Goal: Task Accomplishment & Management: Manage account settings

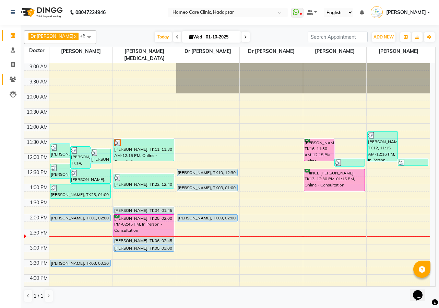
click at [11, 83] on link "Patients" at bounding box center [10, 79] width 16 height 11
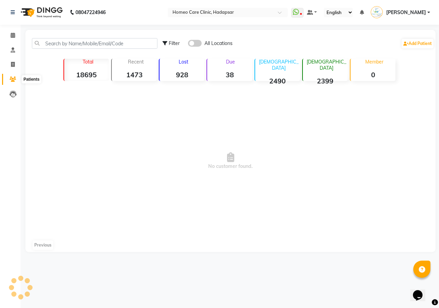
click at [11, 81] on icon at bounding box center [13, 79] width 7 height 5
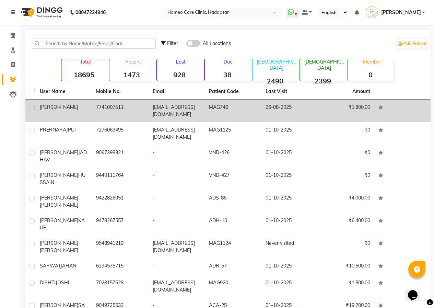
click at [62, 107] on span "[PERSON_NAME]" at bounding box center [59, 107] width 38 height 6
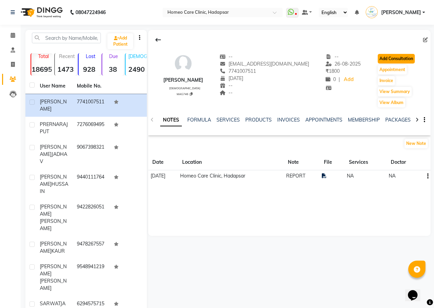
click at [384, 60] on button "Add Consultation" at bounding box center [396, 59] width 37 height 10
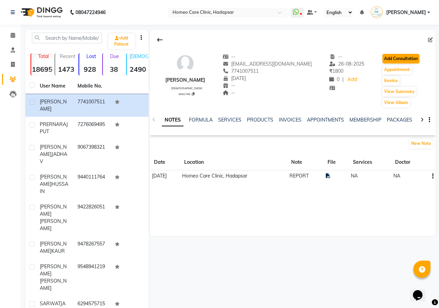
select select "[DEMOGRAPHIC_DATA]"
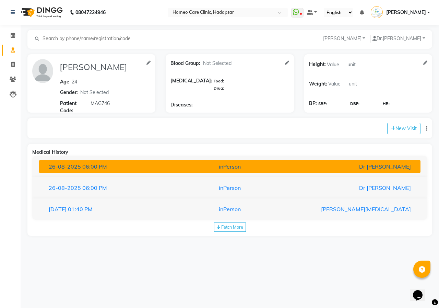
click at [157, 167] on div "[DATE] 06:00 PM" at bounding box center [106, 166] width 124 height 8
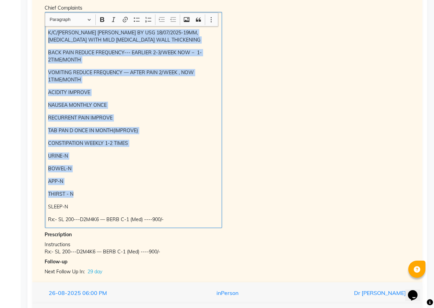
scroll to position [206, 0]
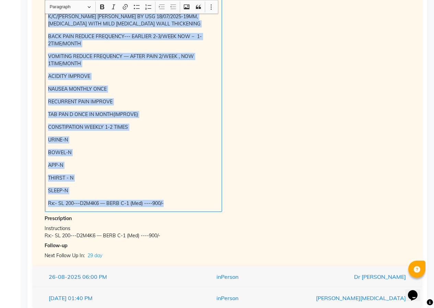
drag, startPoint x: 47, startPoint y: 107, endPoint x: 183, endPoint y: 199, distance: 164.2
click at [183, 199] on div "No H/o - COLD, COUGH. K/C/[PERSON_NAME] [PERSON_NAME] BY USG 18/07/2025-19MM,[M…" at bounding box center [133, 104] width 177 height 216
copy div "No H/o - COLD, COUGH. K/C/[PERSON_NAME] [PERSON_NAME] BY USG 18/07/2025-19MM,[M…"
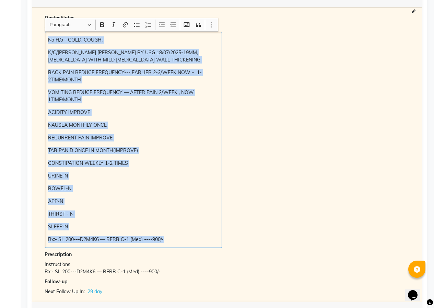
scroll to position [103, 0]
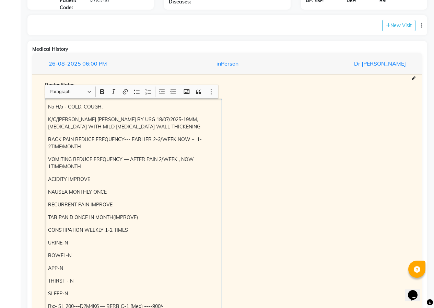
click at [292, 141] on div "Chief Complaints No H/o - COLD, COUGH. K/C/[PERSON_NAME] [PERSON_NAME] BY USG 1…" at bounding box center [227, 202] width 376 height 225
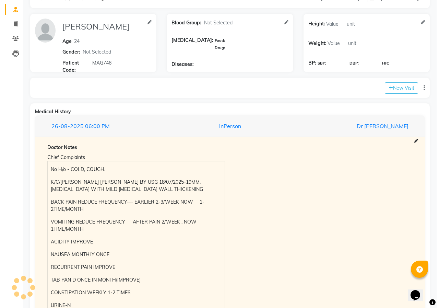
scroll to position [34, 0]
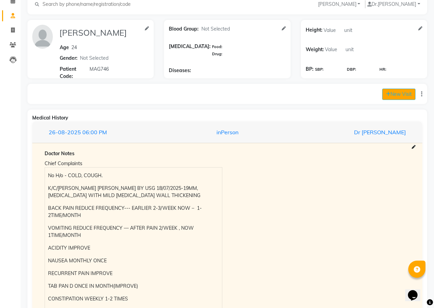
click at [400, 93] on button "New Visit" at bounding box center [398, 94] width 33 height 11
select select "885"
select select "inPerson"
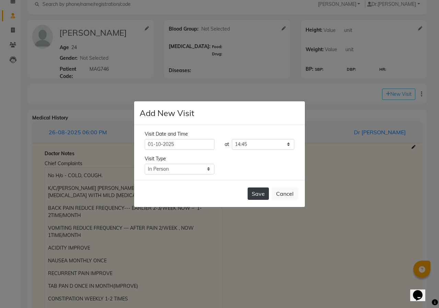
click at [260, 196] on button "Save" at bounding box center [258, 193] width 21 height 12
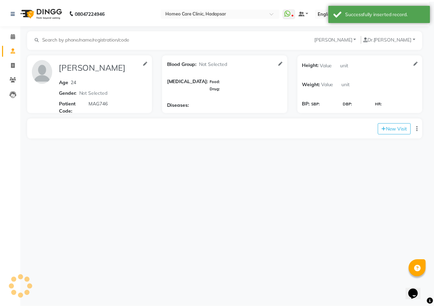
scroll to position [0, 0]
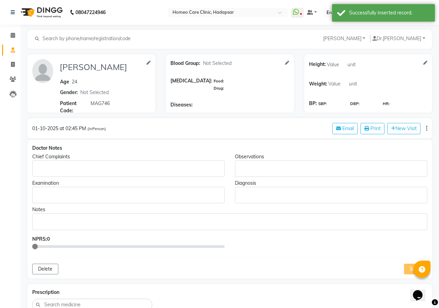
type input "[PERSON_NAME]"
type input "24"
select select "[DEMOGRAPHIC_DATA]"
type input "MAG746"
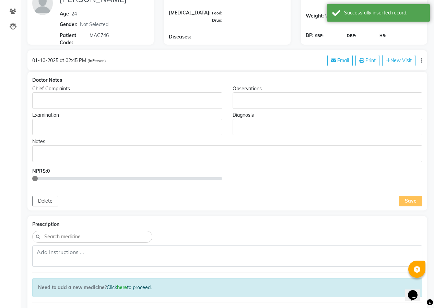
scroll to position [69, 0]
click at [173, 104] on div "Rich Text Editor, main" at bounding box center [127, 100] width 190 height 16
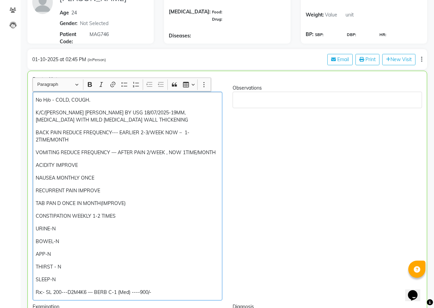
scroll to position [103, 0]
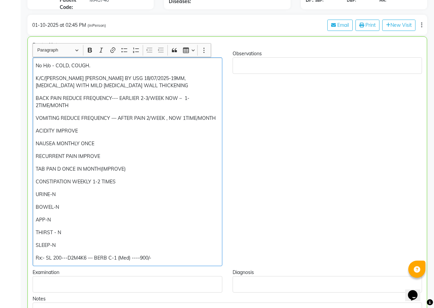
click at [56, 71] on div "No H/o - COLD, COUGH. K/C/[PERSON_NAME] [PERSON_NAME] BY USG 18/07/2025-19MM,[M…" at bounding box center [128, 161] width 190 height 209
click at [126, 86] on p "K/C/[PERSON_NAME] [PERSON_NAME] BY USG 18/07/2025-19MM,[MEDICAL_DATA] WITH MILD…" at bounding box center [127, 82] width 183 height 14
click at [34, 73] on div "No H/o - COLD, COUGH. K/C/[PERSON_NAME] [PERSON_NAME] BY USG 18/07/2025-19MM,[M…" at bounding box center [128, 161] width 190 height 209
click at [95, 68] on p "No H/o - COLD, COUGH." at bounding box center [127, 65] width 183 height 7
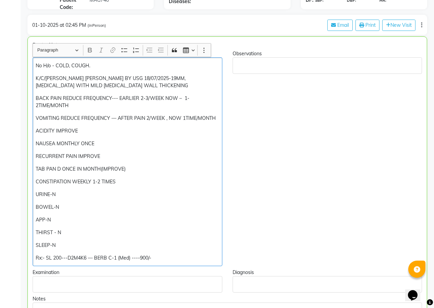
click at [91, 64] on p "No H/o - COLD, COUGH." at bounding box center [127, 65] width 183 height 7
click at [35, 79] on div "K/C/[PERSON_NAME] [PERSON_NAME] BY USG 18/07/2025-19MM,[MEDICAL_DATA] WITH MILD…" at bounding box center [128, 161] width 190 height 209
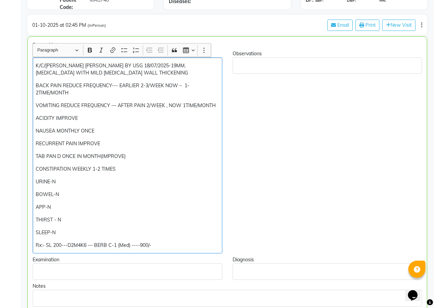
click at [132, 72] on p "K/C/[PERSON_NAME] [PERSON_NAME] BY USG 18/07/2025-19MM,[MEDICAL_DATA] WITH MILD…" at bounding box center [127, 69] width 183 height 14
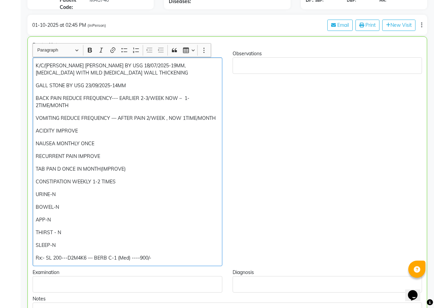
click at [89, 85] on p "GALL STONE BY USG 23/09/2025-14MM" at bounding box center [127, 85] width 183 height 7
click at [92, 85] on p "GALL STONE BY USG 23/09/2025-14MM" at bounding box center [127, 85] width 183 height 7
click at [90, 84] on p "GALL STONE BY USG 23/09/2025-14MM" at bounding box center [127, 85] width 183 height 7
click at [131, 84] on p "GALL STONE BY USG 27/09/2025-14MM" at bounding box center [127, 85] width 183 height 7
click at [75, 105] on p "BACK PAIN REDUCE FREQUENCY--- EARLIER 2-3/WEEK NOW – 1-2TIME/MONTH" at bounding box center [127, 102] width 183 height 14
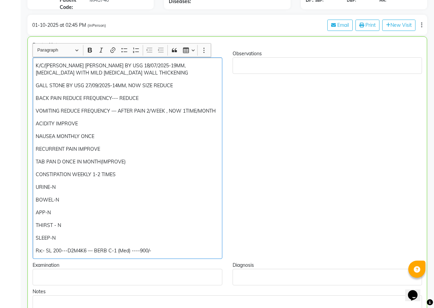
click at [151, 112] on p "VOMITING REDUCE FREQUENCY — AFTER PAIN 2/WEEK , NOW 1TIME/MONTH" at bounding box center [127, 110] width 183 height 7
click at [149, 110] on p "VOMITING REDUCE FREQUENCY — AFTER PAIN 2/WEEK , NOW 1TIME/MONTH" at bounding box center [127, 110] width 183 height 7
click at [218, 111] on p "VOMITING REDUCE FREQUENCY — AFTER PAIN 3/WEEK , NOW 1TIME/MONTH" at bounding box center [127, 110] width 183 height 7
click at [82, 123] on p "ACIDITY IMPROVE" at bounding box center [127, 123] width 183 height 7
click at [77, 139] on p "NAUSEA MONTHLY ONCE" at bounding box center [127, 136] width 183 height 7
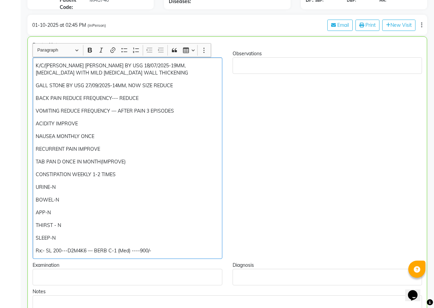
click at [104, 136] on p "NAUSEA MONTHLY ONCE" at bounding box center [127, 136] width 183 height 7
click at [79, 123] on p "ACIDITY IMPROVE" at bounding box center [127, 123] width 183 height 7
click at [101, 138] on p "NAUSEA MONTHLY ONCE" at bounding box center [127, 136] width 183 height 7
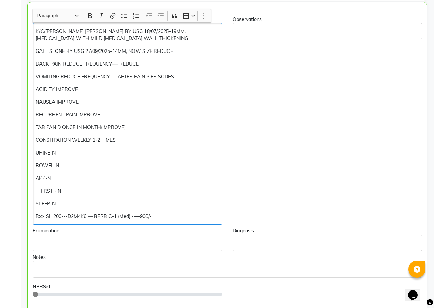
click at [111, 114] on p "RECURRENT PAIN IMPROVE" at bounding box center [127, 114] width 183 height 7
click at [135, 132] on div "K/C/[PERSON_NAME] [PERSON_NAME] BY USG 18/07/2025-19MM,[MEDICAL_DATA] WITH MILD…" at bounding box center [128, 123] width 190 height 201
click at [131, 127] on p "TAB PAN D ONCE IN MONTH(IMPROVE)" at bounding box center [127, 127] width 183 height 7
click at [122, 142] on p "CONSTIPATION WEEKLY 1-2 TIMES" at bounding box center [127, 140] width 183 height 7
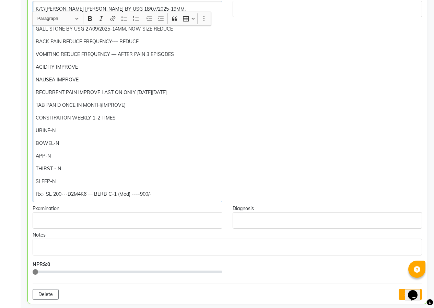
scroll to position [172, 0]
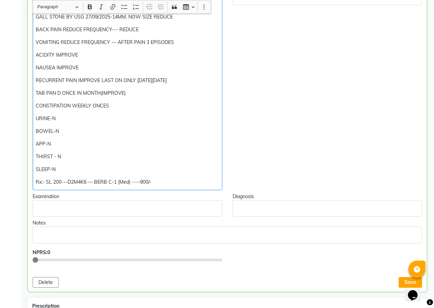
click at [67, 156] on p "THIRST - N" at bounding box center [127, 156] width 183 height 7
click at [65, 165] on div "K/C/[PERSON_NAME] [PERSON_NAME] BY USG 18/07/2025-19MM,[MEDICAL_DATA] WITH MILD…" at bounding box center [128, 89] width 190 height 201
drag, startPoint x: 35, startPoint y: 183, endPoint x: 168, endPoint y: 184, distance: 132.5
click at [168, 184] on div "K/C/[PERSON_NAME] [PERSON_NAME] BY USG 18/07/2025-19MM,[MEDICAL_DATA] WITH MILD…" at bounding box center [128, 89] width 190 height 201
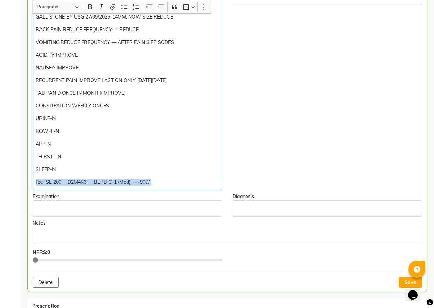
copy p "Rx:- SL 200---D2M4K6 — BERB C-1 (Med) ----900/-"
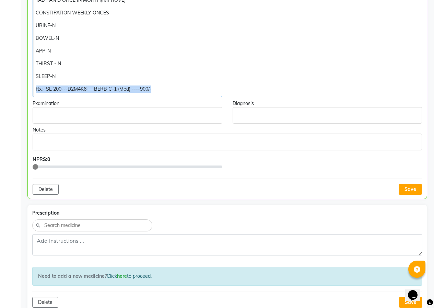
scroll to position [275, 0]
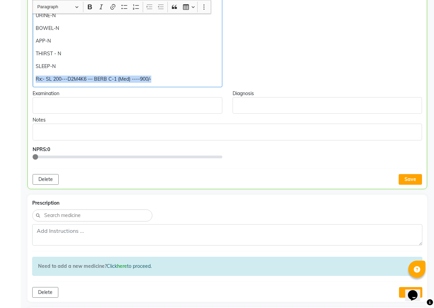
click at [206, 105] on p "Rich Text Editor, main" at bounding box center [127, 105] width 183 height 7
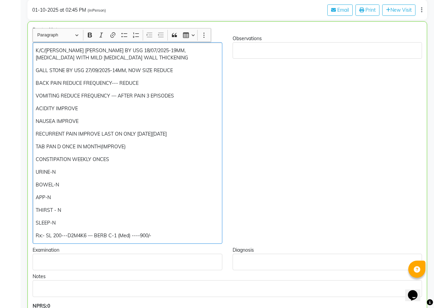
scroll to position [103, 0]
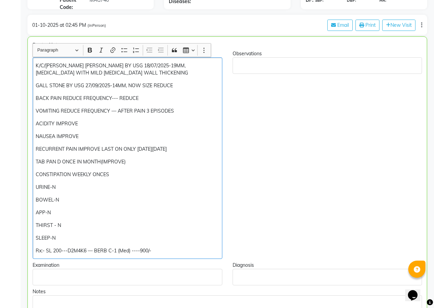
click at [35, 84] on div "K/C/[PERSON_NAME] [PERSON_NAME] BY USG 18/07/2025-19MM,[MEDICAL_DATA] WITH MILD…" at bounding box center [128, 157] width 190 height 201
drag, startPoint x: 73, startPoint y: 83, endPoint x: 114, endPoint y: 88, distance: 41.1
click at [114, 88] on p "GALL STONE BY USG 27/09/2025-14MM, NOW SIZE REDUCE" at bounding box center [127, 85] width 183 height 7
click at [92, 50] on icon "Editor toolbar" at bounding box center [89, 50] width 7 height 7
click at [193, 97] on p "BACK PAIN REDUCE FREQUENCY--- REDUCE" at bounding box center [127, 98] width 183 height 7
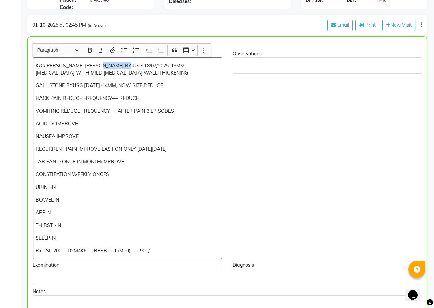
drag, startPoint x: 100, startPoint y: 65, endPoint x: 125, endPoint y: 66, distance: 25.1
click at [125, 66] on p "K/C/[PERSON_NAME] [PERSON_NAME] BY USG 18/07/2025-19MM,[MEDICAL_DATA] WITH MILD…" at bounding box center [127, 69] width 183 height 14
click at [91, 50] on icon "Editor toolbar" at bounding box center [90, 50] width 4 height 5
click at [190, 96] on p "BACK PAIN REDUCE FREQUENCY--- REDUCE" at bounding box center [127, 98] width 183 height 7
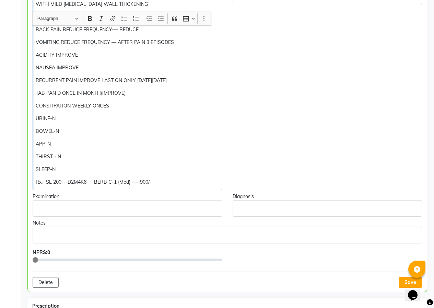
scroll to position [309, 0]
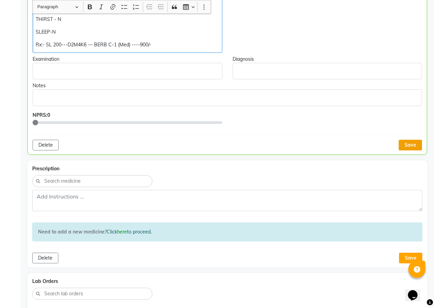
click at [407, 145] on button "Save" at bounding box center [410, 145] width 23 height 11
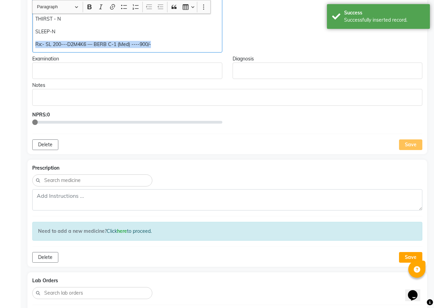
drag, startPoint x: 35, startPoint y: 42, endPoint x: 173, endPoint y: 47, distance: 137.3
click at [173, 47] on p "Rx:- SL 200---D2M4K6 — BERB C-1 (Med) ----900/-" at bounding box center [127, 44] width 184 height 7
copy p "Rx:- SL 200---D2M4K6 — BERB C-1 (Med) ----900/-"
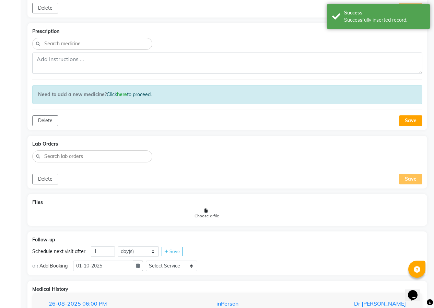
scroll to position [446, 0]
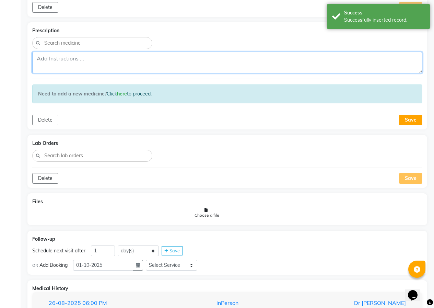
click at [135, 64] on textarea at bounding box center [227, 62] width 390 height 21
paste textarea "Rx:- SL 200---D2M4K6 — BERB C-1 (Med) ----900/-"
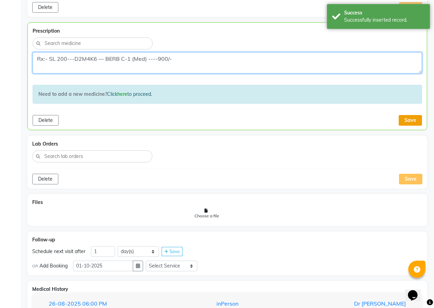
type textarea "Rx:- SL 200---D2M4K6 — BERB C-1 (Med) ----900/-"
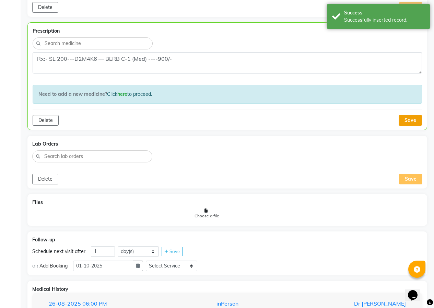
click at [417, 120] on button "Save" at bounding box center [410, 120] width 23 height 11
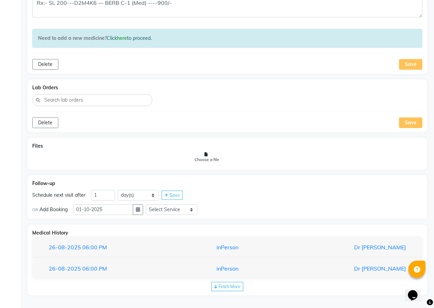
scroll to position [503, 0]
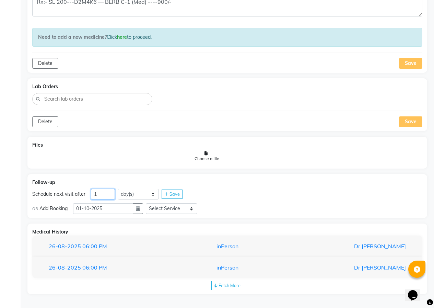
click at [113, 193] on input "1" at bounding box center [103, 194] width 24 height 11
type input "39"
click at [180, 205] on select "Select Service In Person - Consultation Online - Follow Up Online - Consultatio…" at bounding box center [171, 208] width 51 height 11
select select "972997"
click at [149, 203] on select "Select Service In Person - Consultation Online - Follow Up Online - Consultatio…" at bounding box center [171, 208] width 51 height 11
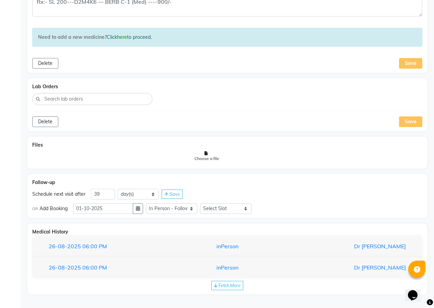
click at [175, 194] on span "Save" at bounding box center [175, 193] width 10 height 5
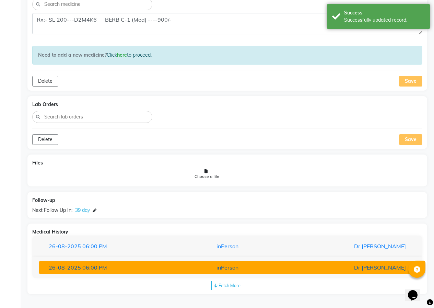
click at [327, 270] on div "Dr [PERSON_NAME]" at bounding box center [350, 267] width 123 height 8
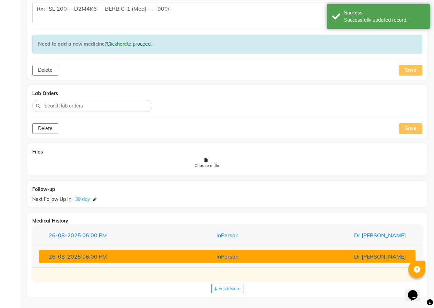
scroll to position [499, 0]
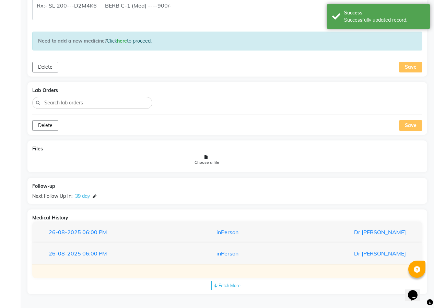
click at [231, 286] on span "Fetch More" at bounding box center [230, 284] width 22 height 5
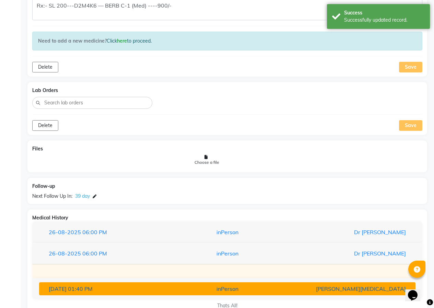
scroll to position [519, 0]
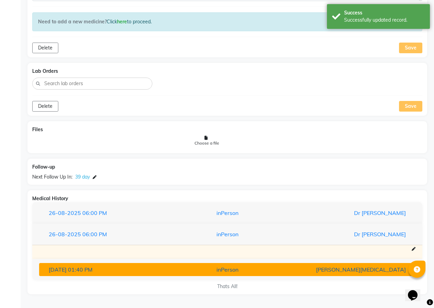
click at [238, 271] on div "inPerson" at bounding box center [227, 269] width 123 height 8
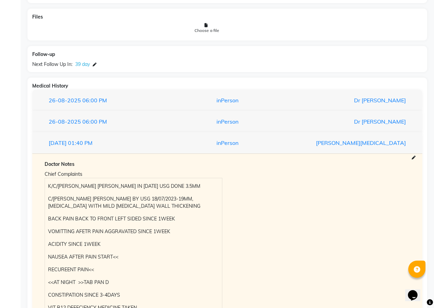
scroll to position [528, 0]
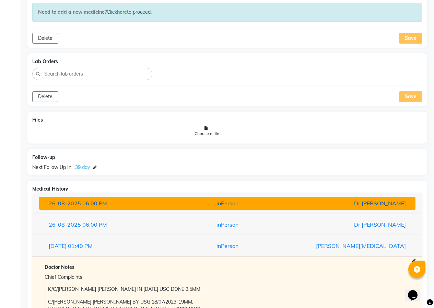
click at [161, 198] on button "[DATE] 06:00 PM inPerson Dr [PERSON_NAME]" at bounding box center [227, 203] width 376 height 13
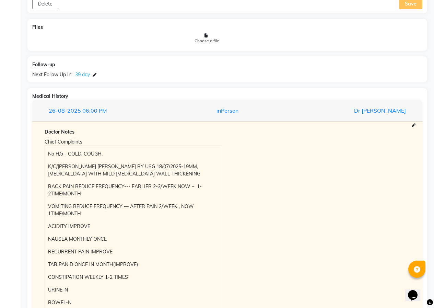
scroll to position [559, 0]
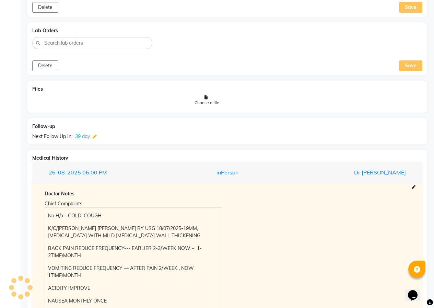
click at [94, 138] on icon at bounding box center [95, 137] width 4 height 4
select select "972997"
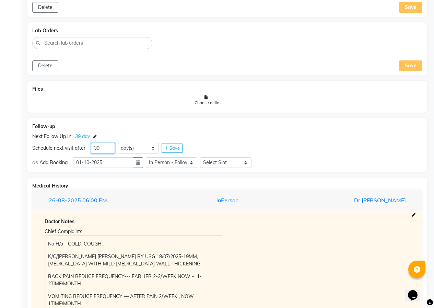
click at [104, 147] on input "39" at bounding box center [103, 148] width 24 height 11
type input "3"
type input "29"
click at [178, 146] on span "Save" at bounding box center [175, 147] width 10 height 5
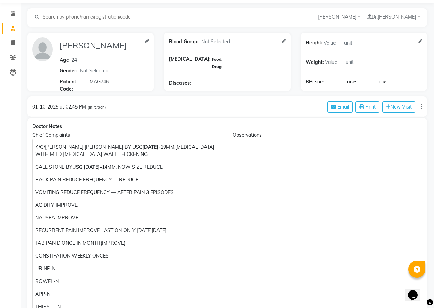
scroll to position [0, 0]
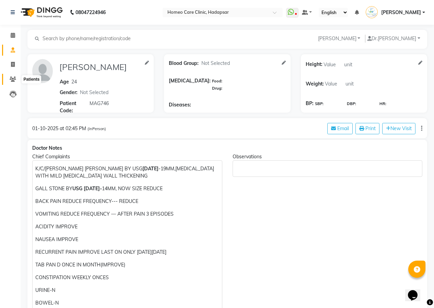
click at [10, 79] on icon at bounding box center [13, 79] width 7 height 5
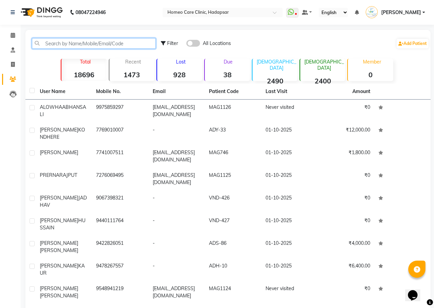
click at [116, 41] on input "text" at bounding box center [94, 43] width 124 height 11
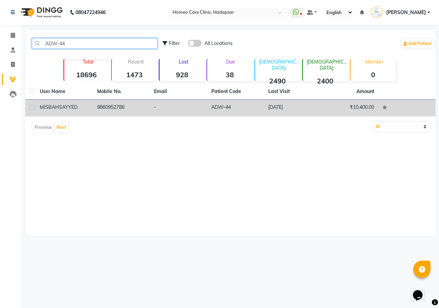
type input "ADW-44"
click at [201, 108] on td "-" at bounding box center [178, 108] width 57 height 17
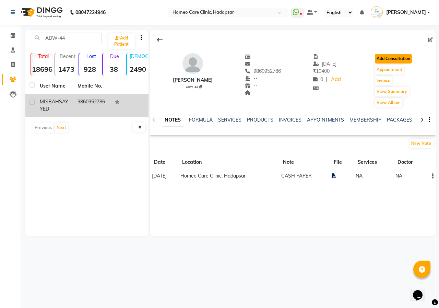
click at [409, 57] on button "Add Consultation" at bounding box center [393, 59] width 37 height 10
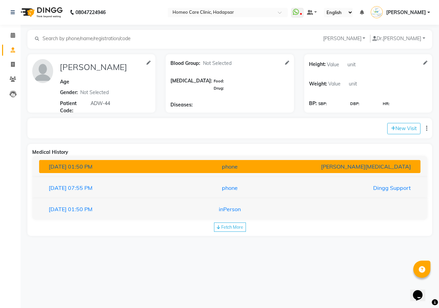
click at [358, 165] on div "[PERSON_NAME][MEDICAL_DATA]" at bounding box center [354, 166] width 124 height 8
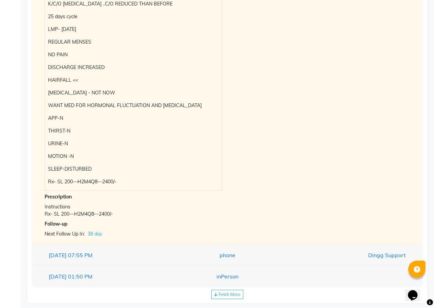
scroll to position [172, 0]
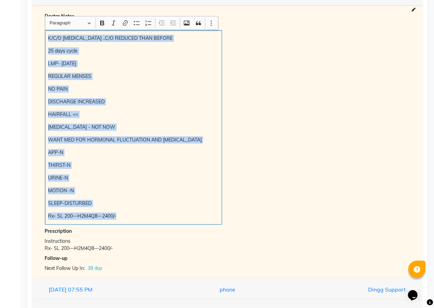
drag, startPoint x: 48, startPoint y: 37, endPoint x: 215, endPoint y: 209, distance: 239.3
click at [215, 209] on div "K/C/O [MEDICAL_DATA] ..C/O REDUCED THAN BEFORE 25 days cycle LMP- [DATE] REGULA…" at bounding box center [133, 127] width 177 height 194
copy div "K/C/O [MEDICAL_DATA] ..C/O REDUCED THAN BEFORE 25 days cycle LMP- [DATE] REGULA…"
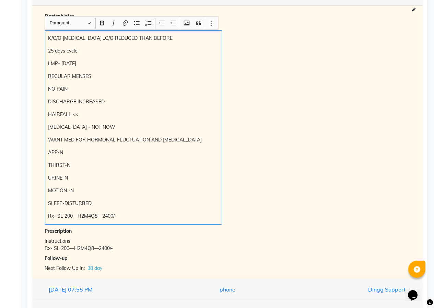
click at [323, 116] on div "Chief Complaints K/C/O [MEDICAL_DATA] ..C/O REDUCED THAN BEFORE 25 days cycle L…" at bounding box center [227, 122] width 376 height 203
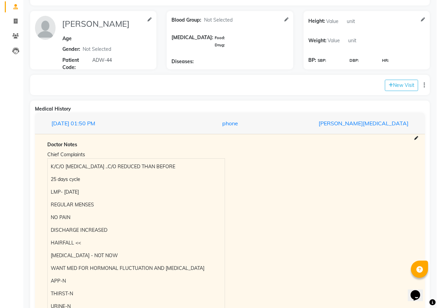
scroll to position [34, 0]
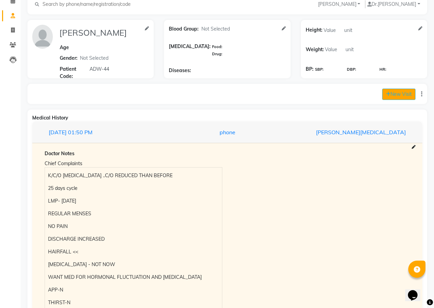
click at [391, 92] on button "New Visit" at bounding box center [398, 94] width 33 height 11
select select "895"
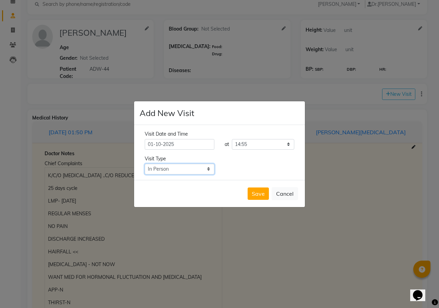
click at [199, 167] on select "Select Type In Person Video Phone Chat" at bounding box center [180, 169] width 70 height 11
select select "phone"
click at [145, 164] on select "Select Type In Person Video Phone Chat" at bounding box center [180, 169] width 70 height 11
click at [261, 195] on button "Save" at bounding box center [258, 193] width 21 height 12
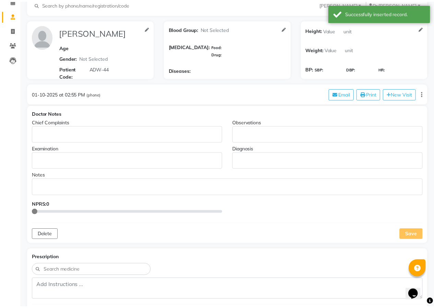
scroll to position [0, 0]
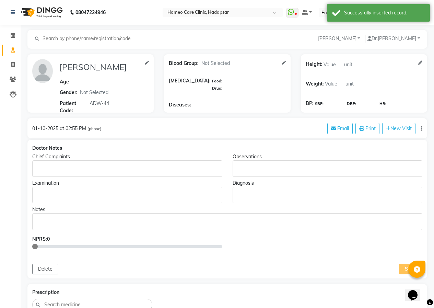
type input "[PERSON_NAME]"
select select
type input "ADW-44"
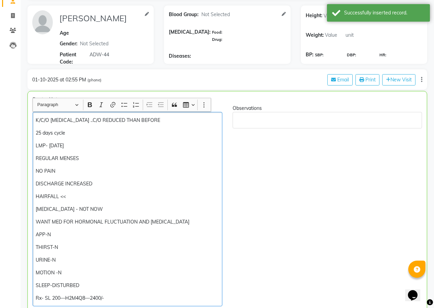
scroll to position [83, 0]
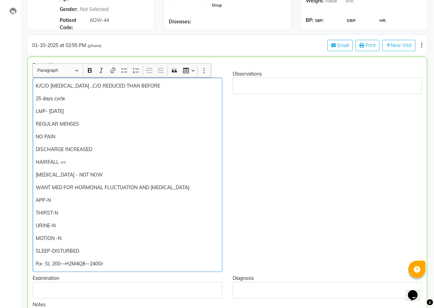
click at [73, 112] on p "LMP- [DATE]" at bounding box center [127, 111] width 183 height 7
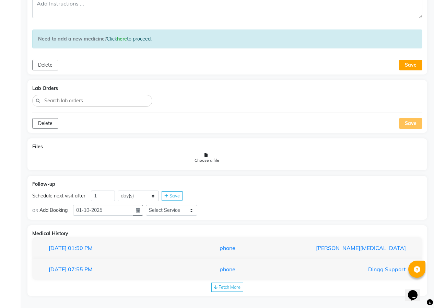
scroll to position [497, 0]
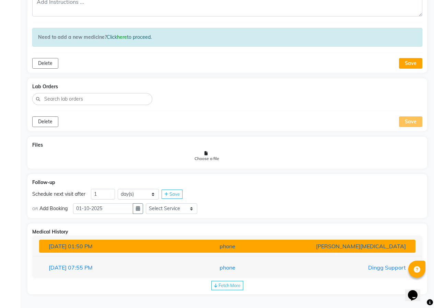
click at [183, 248] on div "phone" at bounding box center [227, 246] width 123 height 8
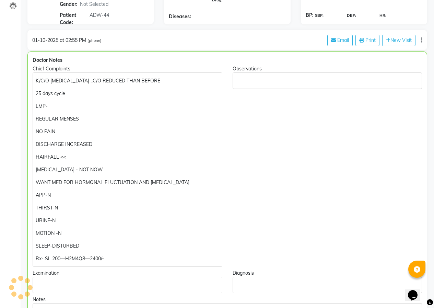
scroll to position [50, 0]
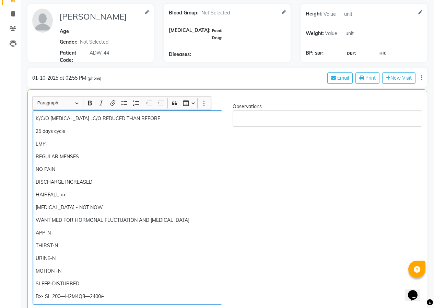
click at [55, 146] on p "LMP-" at bounding box center [127, 143] width 183 height 7
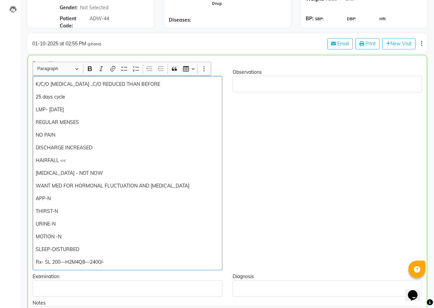
click at [88, 121] on p "REGULAR MENSES" at bounding box center [127, 122] width 183 height 7
click at [140, 108] on p "LMP- [DATE]" at bounding box center [127, 109] width 183 height 7
click at [161, 85] on p "K/C/O [MEDICAL_DATA] ..C/O REDUCED THAN BEFORE" at bounding box center [127, 84] width 183 height 7
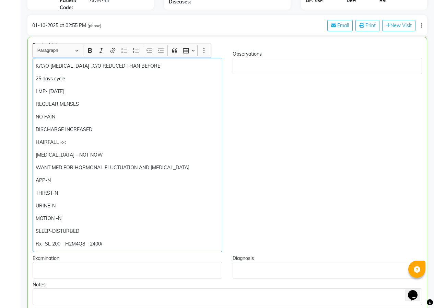
scroll to position [119, 0]
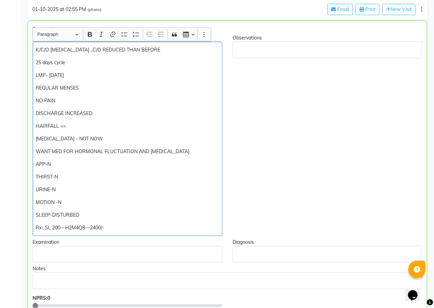
click at [65, 102] on p "NO PAIN" at bounding box center [127, 100] width 183 height 7
click at [98, 114] on p "DISCHARGE INCREASED" at bounding box center [127, 113] width 183 height 7
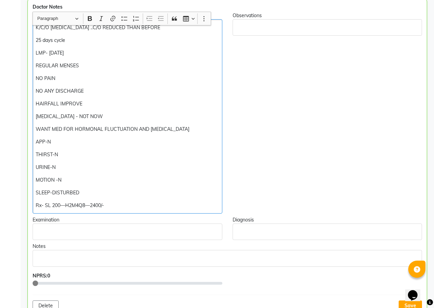
scroll to position [153, 0]
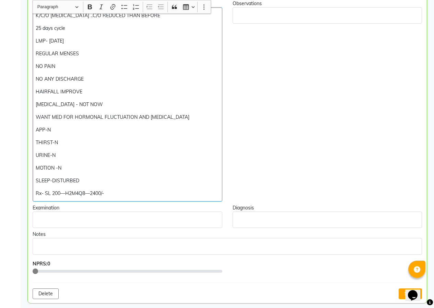
click at [117, 107] on p "[MEDICAL_DATA] - NOT NOW" at bounding box center [127, 104] width 183 height 7
click at [194, 118] on p "WANT MED FOR HORMONAL FLUCTUATION AND [MEDICAL_DATA]" at bounding box center [127, 117] width 183 height 7
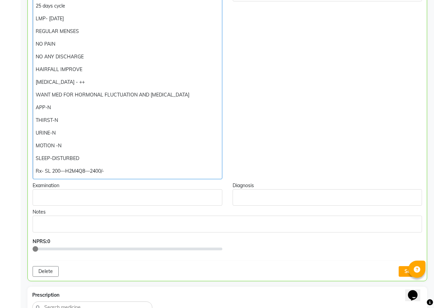
scroll to position [188, 0]
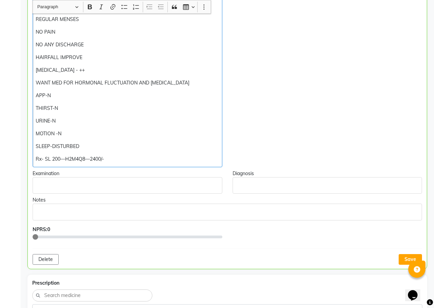
click at [54, 94] on p "APP-N" at bounding box center [127, 95] width 183 height 7
click at [67, 108] on p "THIRST-N" at bounding box center [127, 108] width 183 height 7
click at [75, 130] on p "MOTION -N" at bounding box center [127, 133] width 183 height 7
click at [80, 141] on div "K/C/O [MEDICAL_DATA] ..C/O REDUCED THAN BEFORE 25 days cycle LMP- [DATE] REGULA…" at bounding box center [128, 70] width 190 height 194
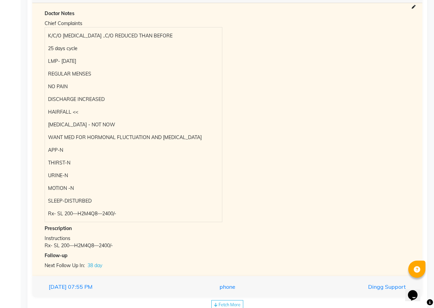
scroll to position [770, 0]
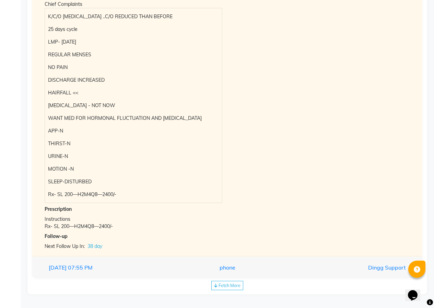
click at [232, 282] on div "Fetch More" at bounding box center [227, 285] width 32 height 9
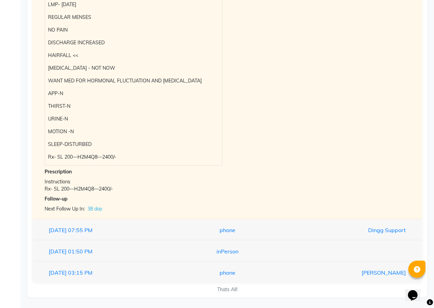
scroll to position [810, 0]
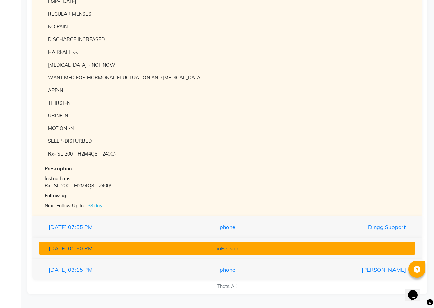
click at [237, 253] on button "[DATE] 01:50 PM inPerson" at bounding box center [227, 248] width 376 height 13
click at [237, 253] on div "[DATE] 01:50 PM inPerson Doctor Notes Chief Complaints 3 MONTHS GAP OF MEDICINE…" at bounding box center [227, 247] width 390 height 21
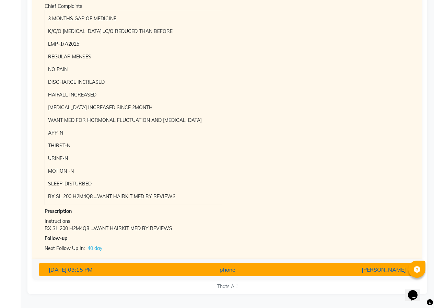
click at [230, 270] on div "phone" at bounding box center [227, 269] width 123 height 8
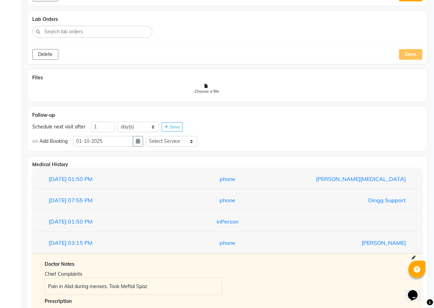
scroll to position [529, 0]
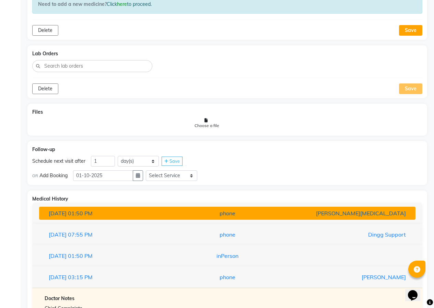
click at [161, 218] on button "[DATE] 01:50 PM phone [PERSON_NAME][MEDICAL_DATA]" at bounding box center [227, 213] width 376 height 13
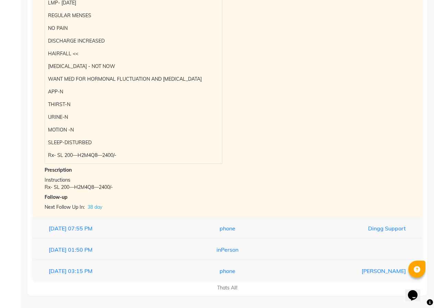
scroll to position [810, 0]
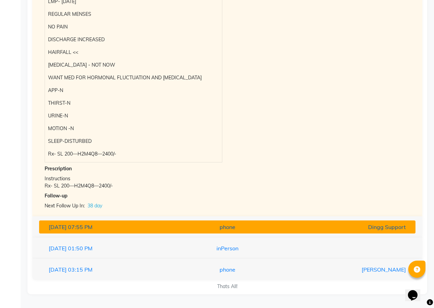
click at [149, 229] on div "[DATE] 07:55 PM" at bounding box center [105, 227] width 123 height 8
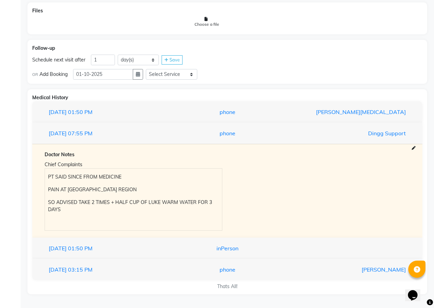
scroll to position [631, 0]
click at [230, 256] on div "[DATE] 01:50 PM inPerson" at bounding box center [227, 248] width 390 height 22
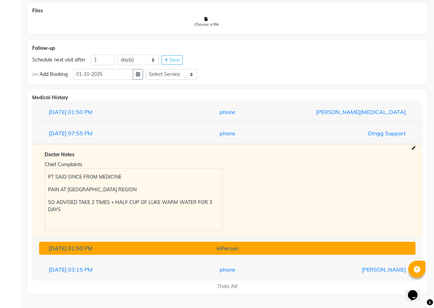
click at [228, 250] on div "inPerson" at bounding box center [227, 248] width 123 height 8
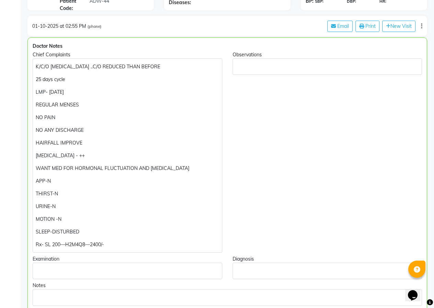
scroll to position [82, 0]
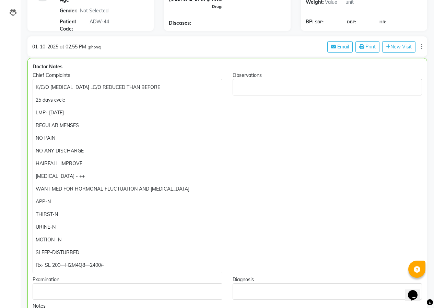
click at [112, 178] on p "[MEDICAL_DATA] - ++" at bounding box center [127, 176] width 183 height 7
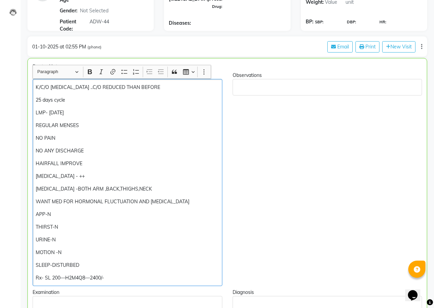
click at [164, 90] on p "K/C/O [MEDICAL_DATA] ..C/O REDUCED THAN BEFORE" at bounding box center [127, 87] width 183 height 7
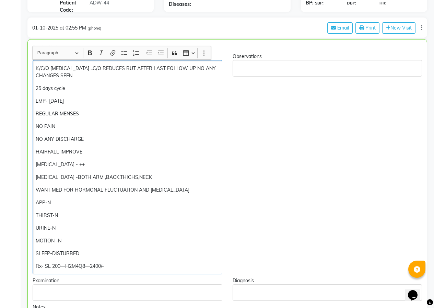
scroll to position [116, 0]
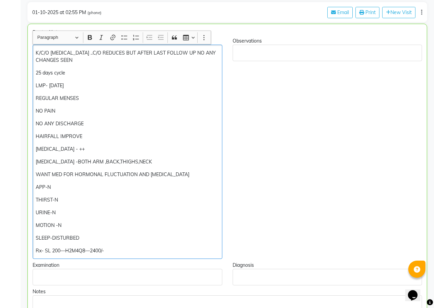
click at [87, 124] on p "NO ANY DISCHARGE" at bounding box center [127, 123] width 183 height 7
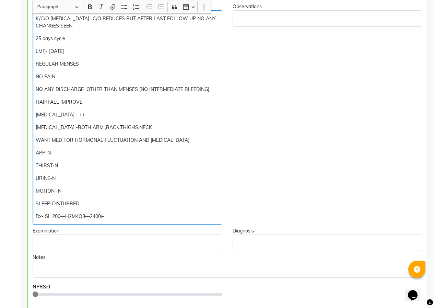
click at [140, 126] on p "[MEDICAL_DATA] -BOTH ARM ,BACK,THIGHS,NECK" at bounding box center [127, 127] width 183 height 7
click at [196, 141] on p "WANT MED FOR HORMONAL FLUCTUATION AND [MEDICAL_DATA]" at bounding box center [127, 140] width 183 height 7
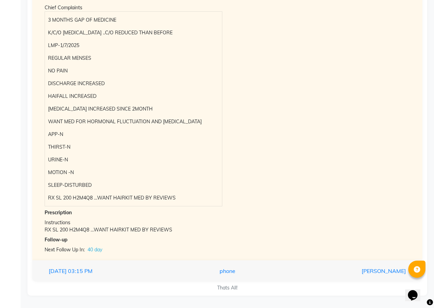
scroll to position [837, 0]
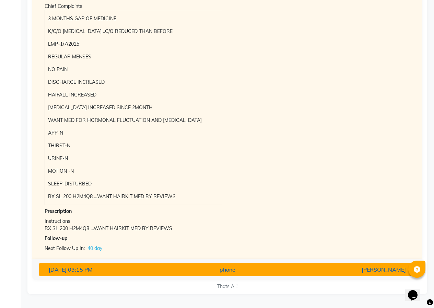
click at [218, 271] on div "phone" at bounding box center [227, 269] width 123 height 8
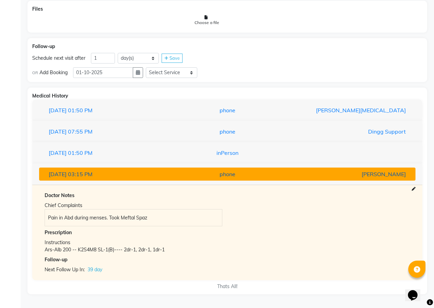
scroll to position [660, 0]
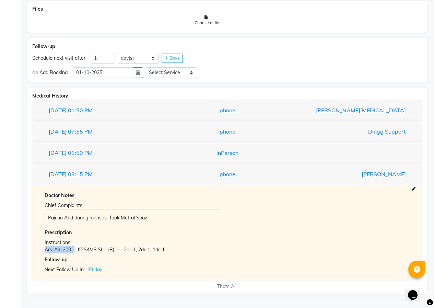
drag, startPoint x: 45, startPoint y: 248, endPoint x: 74, endPoint y: 252, distance: 29.8
click at [74, 252] on div "Ars-Alb 200 -- K2S4M8 SL-1(B)---- 2dr-1, 2dr-1, 1dr-1" at bounding box center [227, 249] width 365 height 7
copy div "Ars-Alb 200 -"
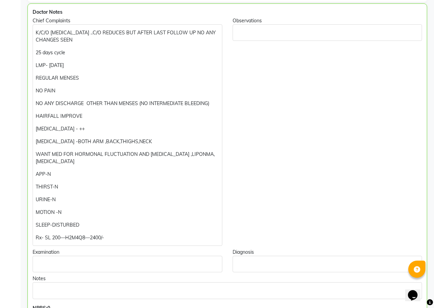
scroll to position [213, 0]
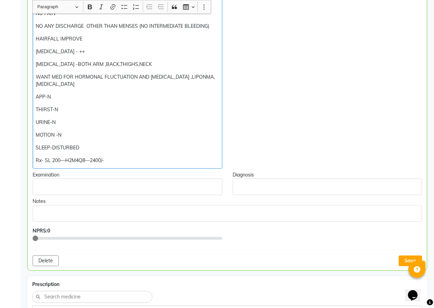
click at [61, 160] on p "Rx- SL 200—H2M4Q8—2400/-" at bounding box center [127, 160] width 183 height 7
click at [80, 162] on p "Rx-Ars-Alb 200 - —H2M4Q8—2400/-" at bounding box center [127, 160] width 183 height 7
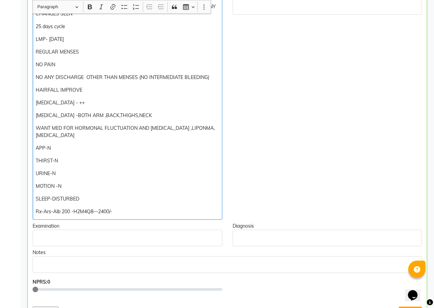
scroll to position [145, 0]
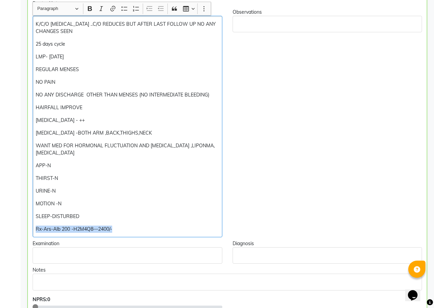
drag, startPoint x: 36, startPoint y: 229, endPoint x: 142, endPoint y: 225, distance: 105.8
click at [141, 225] on p "Rx-Ars-Alb 200 -H2M4Q8—2400/-" at bounding box center [127, 228] width 183 height 7
click at [142, 225] on p "Rx-Ars-Alb 200 -H2M4Q8—2400/-" at bounding box center [127, 228] width 183 height 7
drag, startPoint x: 35, startPoint y: 228, endPoint x: 108, endPoint y: 224, distance: 73.5
click at [108, 224] on div "K/C/O [MEDICAL_DATA] ..C/O REDUCES BUT AFTER LAST FOLLOW UP NO ANY CHANGES SEEN…" at bounding box center [128, 126] width 190 height 221
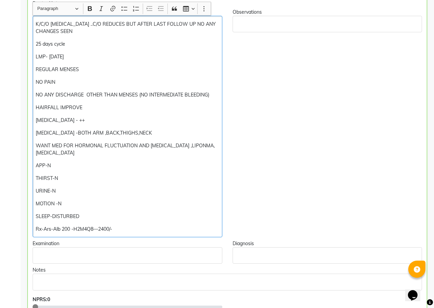
click at [129, 228] on p "Rx-Ars-Alb 200 -H2M4Q8—2400/-" at bounding box center [127, 228] width 183 height 7
drag, startPoint x: 36, startPoint y: 229, endPoint x: 110, endPoint y: 230, distance: 74.8
click at [116, 230] on p "Rx-Ars-Alb 200 -H2M4Q8—2400/-" at bounding box center [127, 228] width 183 height 7
copy p "Rx-Ars-Alb 200 -H2M4Q8—2400/-"
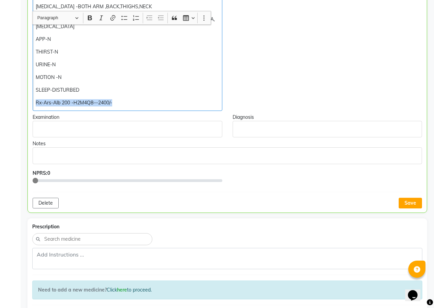
scroll to position [282, 0]
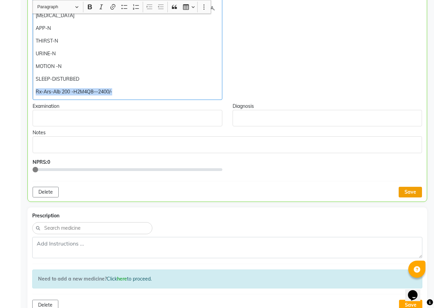
click at [415, 190] on button "Save" at bounding box center [410, 192] width 23 height 11
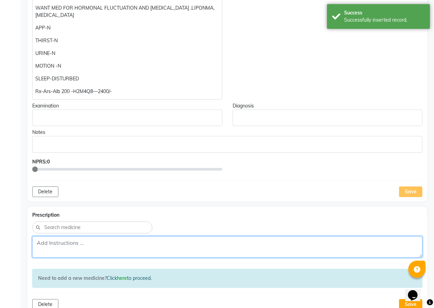
click at [218, 251] on textarea at bounding box center [227, 246] width 390 height 21
paste textarea "Rx-Ars-Alb 200 -H2M4Q8—2400/-"
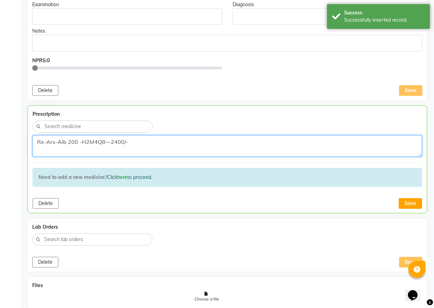
scroll to position [385, 0]
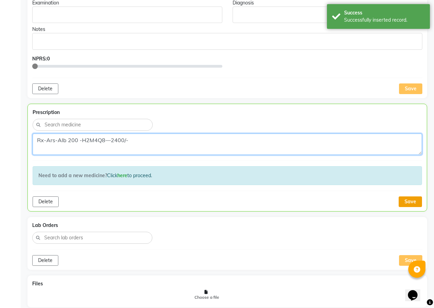
type textarea "Rx-Ars-Alb 200 -H2M4Q8—2400/-"
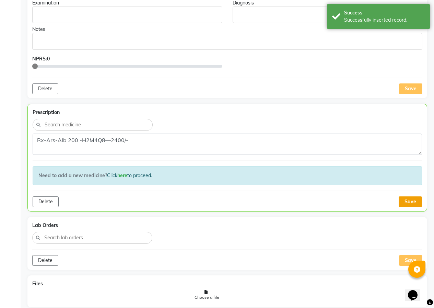
click at [412, 201] on button "Save" at bounding box center [410, 201] width 23 height 11
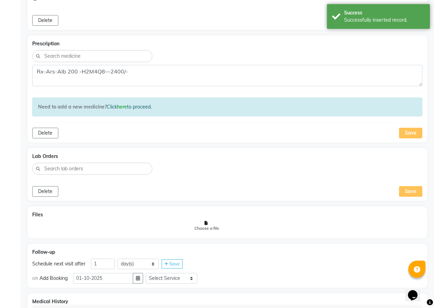
scroll to position [454, 0]
click at [107, 259] on input "1" at bounding box center [103, 263] width 24 height 11
type input "39"
click at [189, 279] on select "Select Service In Person - Consultation Online - Follow Up Online - Consultatio…" at bounding box center [171, 277] width 51 height 11
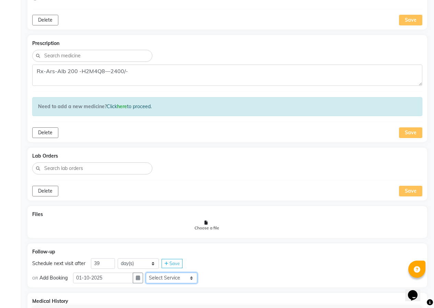
select select "981031"
click at [149, 272] on select "Select Service In Person - Consultation Online - Follow Up Online - Consultatio…" at bounding box center [171, 277] width 51 height 11
click at [175, 264] on span "Save" at bounding box center [175, 262] width 10 height 5
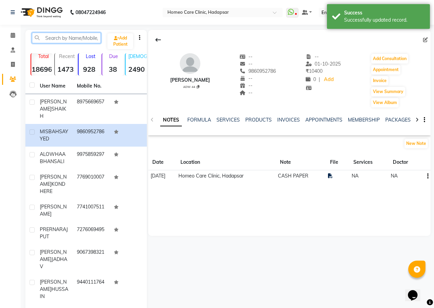
click at [83, 40] on input "text" at bounding box center [66, 38] width 69 height 11
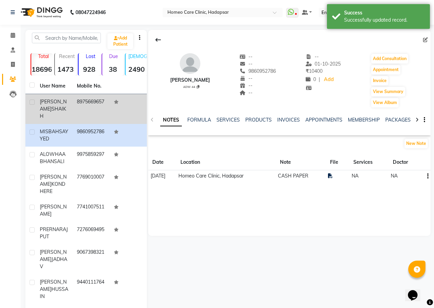
click at [88, 111] on td "8975669657" at bounding box center [91, 109] width 37 height 30
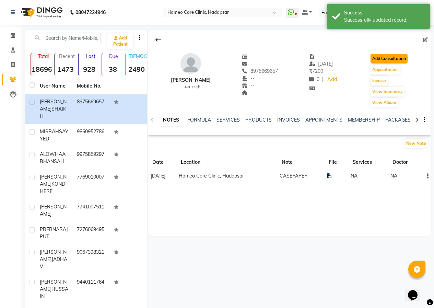
click at [386, 59] on button "Add Consultation" at bounding box center [389, 59] width 37 height 10
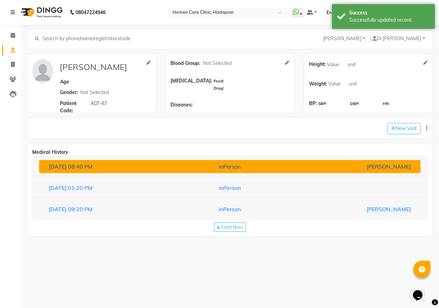
click at [235, 170] on div "inPerson" at bounding box center [230, 166] width 124 height 8
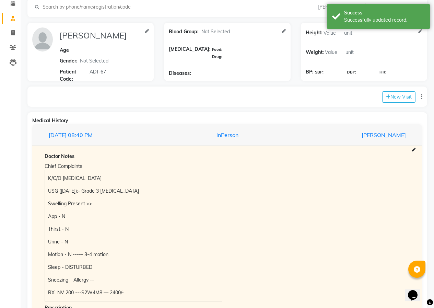
scroll to position [103, 0]
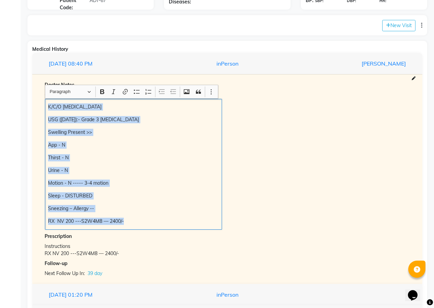
drag, startPoint x: 46, startPoint y: 106, endPoint x: 151, endPoint y: 223, distance: 157.7
click at [151, 223] on div "K/C/O [MEDICAL_DATA] USG ([DATE]):- Grade 3 [MEDICAL_DATA] Swelling Present >> …" at bounding box center [133, 164] width 177 height 131
copy div "K/C/O [MEDICAL_DATA] USG ([DATE]):- Grade 3 [MEDICAL_DATA] Swelling Present >> …"
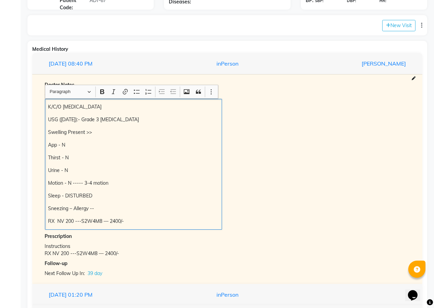
click at [285, 142] on div "Chief Complaints K/C/O [MEDICAL_DATA] USG ([DATE]):- Grade 3 [MEDICAL_DATA] Swe…" at bounding box center [227, 160] width 376 height 140
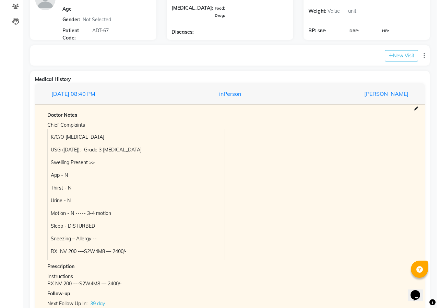
scroll to position [34, 0]
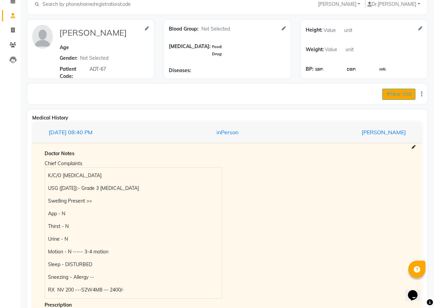
click at [409, 93] on button "New Visit" at bounding box center [398, 94] width 33 height 11
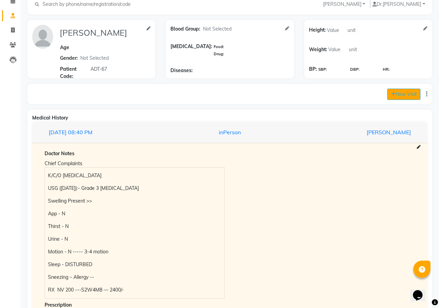
select select "905"
select select "inPerson"
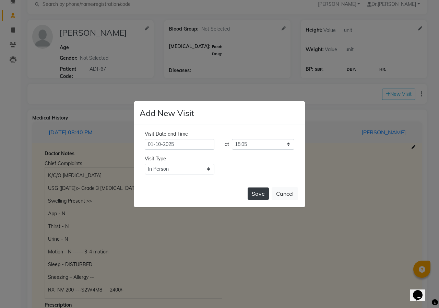
click at [263, 194] on button "Save" at bounding box center [258, 193] width 21 height 12
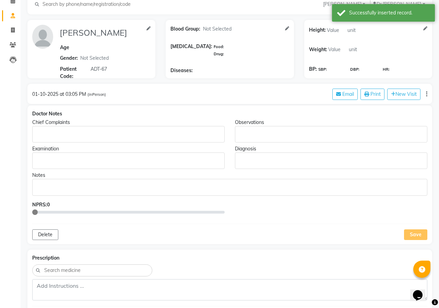
type input "[PERSON_NAME]"
select select
type input "ADT-67"
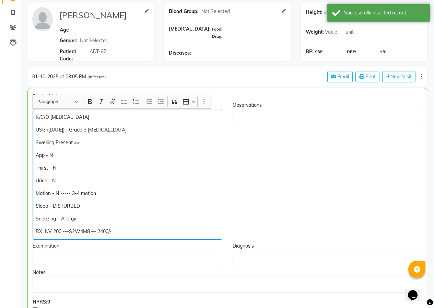
scroll to position [69, 0]
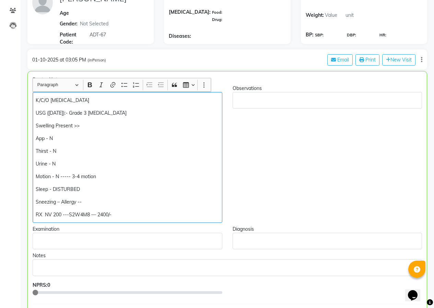
click at [127, 114] on p "USG ([DATE]):- Grade 3 [MEDICAL_DATA]" at bounding box center [127, 112] width 183 height 7
click at [83, 127] on p "Swelling Present >>" at bounding box center [127, 125] width 183 height 7
click at [131, 113] on p "USG ([DATE]):- Grade 3 [MEDICAL_DATA]" at bounding box center [127, 112] width 183 height 7
click at [85, 100] on p "K/C/O [MEDICAL_DATA]" at bounding box center [127, 100] width 183 height 7
click at [81, 202] on p "Sneezing – Allergy --" at bounding box center [127, 201] width 183 height 7
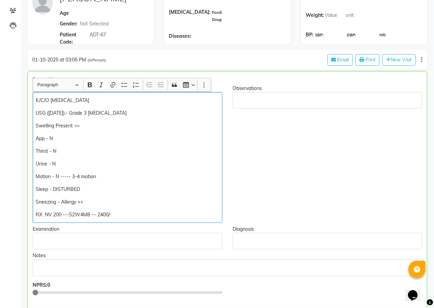
click at [79, 184] on div "K/C/O [MEDICAL_DATA] USG ([DATE]):- Grade 3 [MEDICAL_DATA] Swelling Present >> …" at bounding box center [128, 157] width 190 height 131
click at [99, 173] on p "Motion - N ----- 3-4 motion" at bounding box center [127, 176] width 183 height 7
click at [126, 114] on p "USG ([DATE]):- Grade 3 [MEDICAL_DATA]" at bounding box center [127, 112] width 183 height 7
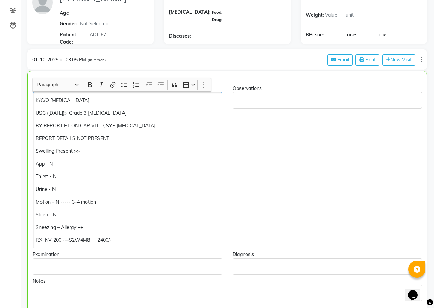
click at [74, 153] on p "Swelling Present >>" at bounding box center [127, 151] width 183 height 7
click at [105, 152] on p "Swelling Present >>" at bounding box center [127, 151] width 183 height 7
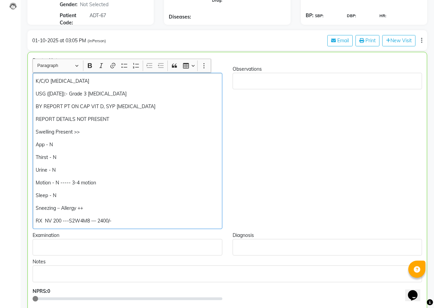
scroll to position [103, 0]
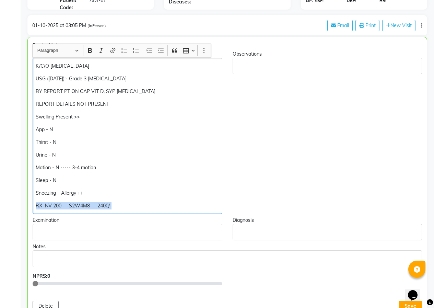
drag, startPoint x: 34, startPoint y: 205, endPoint x: 126, endPoint y: 201, distance: 92.0
click at [126, 201] on div "K/C/O [MEDICAL_DATA] USG ([DATE]):- Grade 3 [MEDICAL_DATA] BY REPORT PT ON CAP …" at bounding box center [128, 136] width 190 height 156
copy p "RX NV 200 ---S2W4M8 — 2400/-"
click at [321, 148] on div "Observations" at bounding box center [328, 131] width 200 height 163
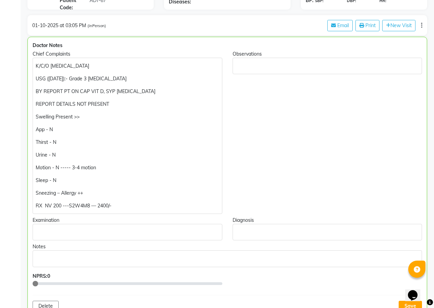
click at [86, 118] on p "Swelling Present >>" at bounding box center [127, 116] width 183 height 7
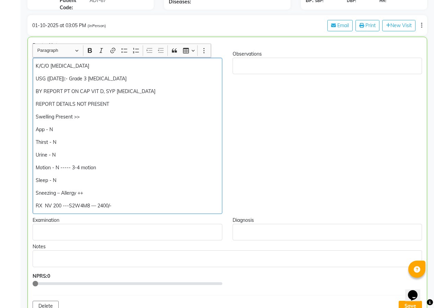
click at [35, 118] on div "K/C/O [MEDICAL_DATA] USG ([DATE]):- Grade 3 [MEDICAL_DATA] BY REPORT PT ON CAP …" at bounding box center [128, 136] width 190 height 156
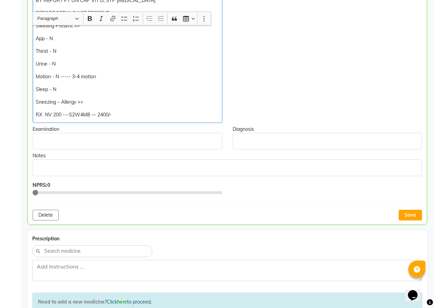
scroll to position [206, 0]
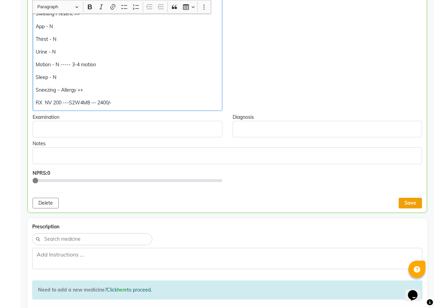
click at [414, 205] on button "Save" at bounding box center [410, 203] width 23 height 11
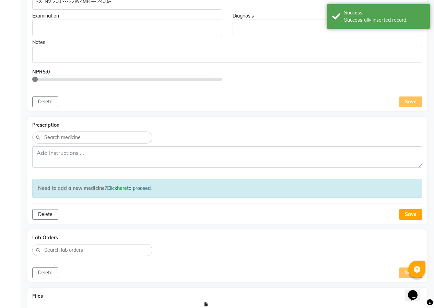
scroll to position [309, 0]
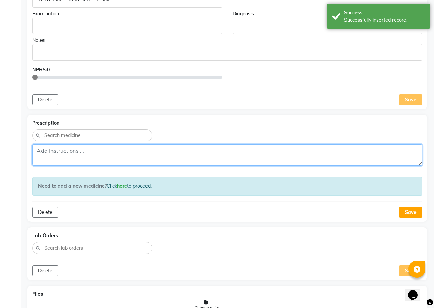
click at [222, 159] on textarea at bounding box center [227, 154] width 390 height 21
paste textarea "RX NV 200 ---S2W4M8 — 2400/-"
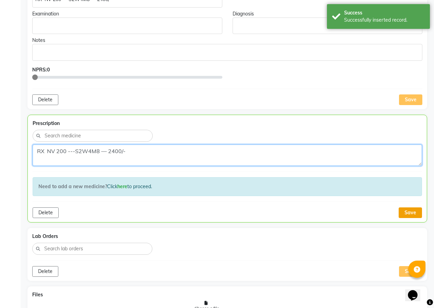
type textarea "RX NV 200 ---S2W4M8 — 2400/-"
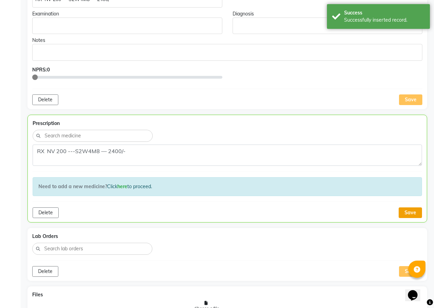
click at [411, 214] on button "Save" at bounding box center [410, 212] width 23 height 11
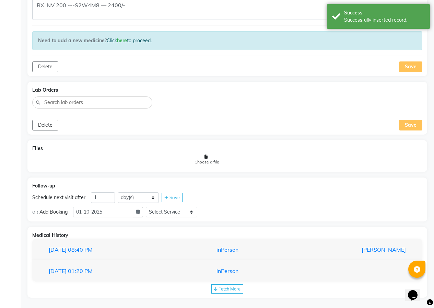
scroll to position [458, 0]
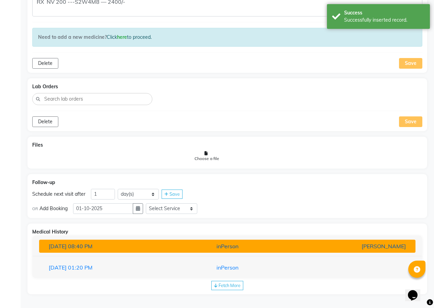
click at [254, 246] on div "inPerson" at bounding box center [227, 246] width 123 height 8
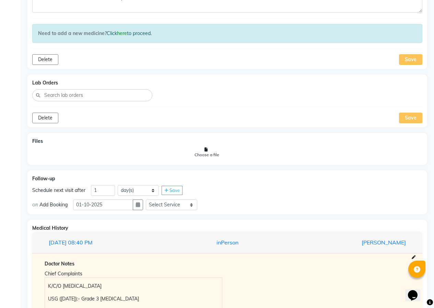
scroll to position [564, 0]
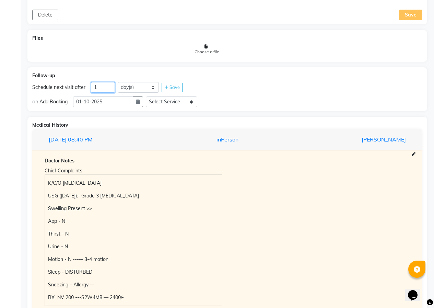
click at [99, 86] on input "1" at bounding box center [103, 87] width 24 height 11
type input "39"
click at [167, 104] on select "Select Service In Person - Consultation Online - Follow Up Online - Consultatio…" at bounding box center [171, 101] width 51 height 11
select select "972997"
click at [149, 96] on select "Select Service In Person - Consultation Online - Follow Up Online - Consultatio…" at bounding box center [171, 101] width 51 height 11
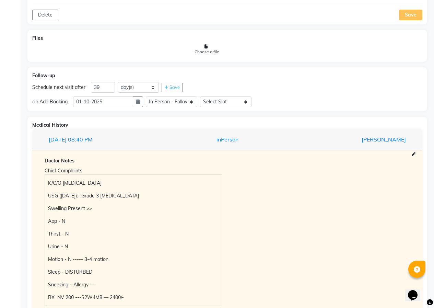
click at [170, 89] on span "Save" at bounding box center [175, 86] width 10 height 5
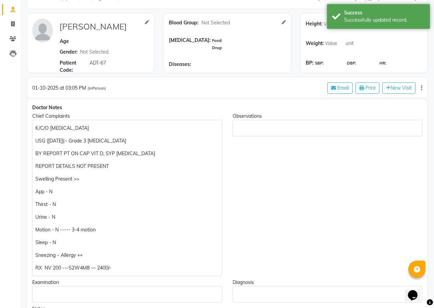
scroll to position [0, 0]
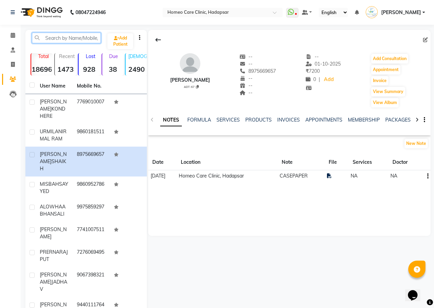
click at [92, 40] on input "text" at bounding box center [66, 38] width 69 height 11
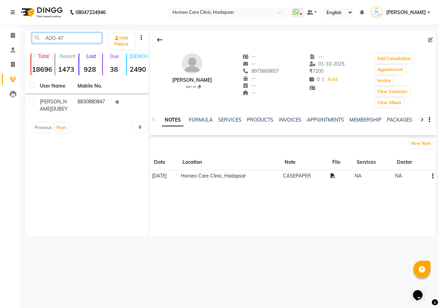
click at [70, 37] on input "ADO-47" at bounding box center [67, 38] width 70 height 11
type input "A"
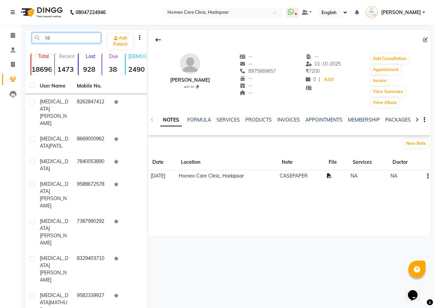
type input "N"
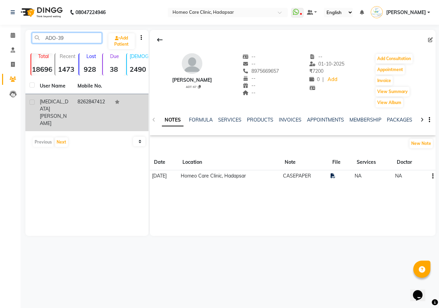
type input "ADO-39"
click at [94, 103] on td "8262847412" at bounding box center [92, 112] width 38 height 37
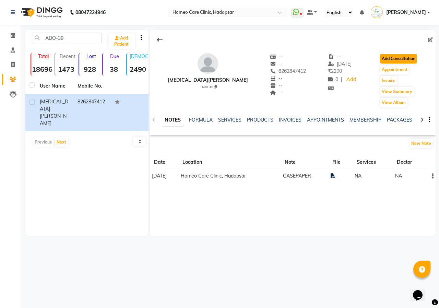
click at [391, 60] on button "Add Consultation" at bounding box center [398, 59] width 37 height 10
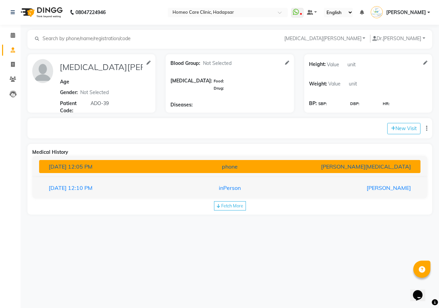
click at [208, 165] on div "phone" at bounding box center [230, 166] width 124 height 8
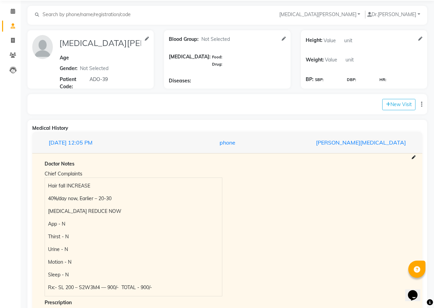
scroll to position [103, 0]
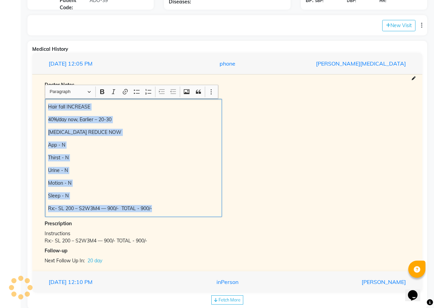
drag, startPoint x: 48, startPoint y: 107, endPoint x: 187, endPoint y: 207, distance: 171.1
click at [187, 207] on div "Hair fall INCREASE 40%/day now, Earlier – 20-30 [MEDICAL_DATA] REDUCE NOW App -…" at bounding box center [133, 158] width 177 height 118
copy div "Hair fall INCREASE 40%/day now, Earlier – 20-30 [MEDICAL_DATA] REDUCE NOW App -…"
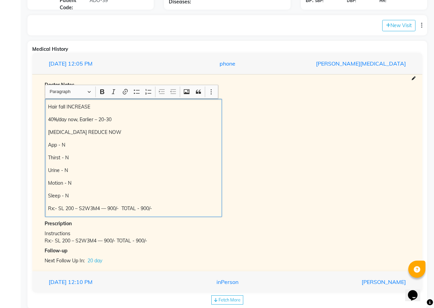
click at [289, 134] on div "Chief Complaints Hair fall INCREASE 40%/day now, Earlier – 20-30 [MEDICAL_DATA]…" at bounding box center [227, 153] width 376 height 127
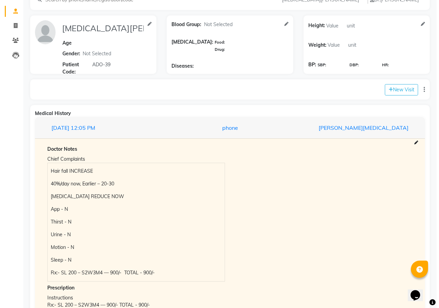
scroll to position [34, 0]
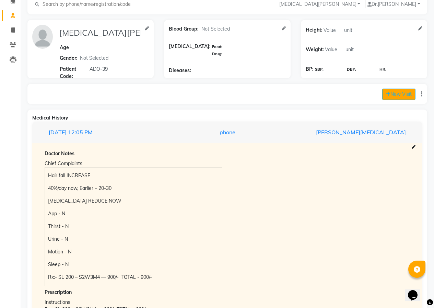
click at [401, 91] on button "New Visit" at bounding box center [398, 94] width 33 height 11
select select "910"
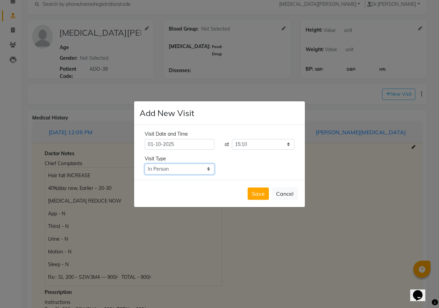
click at [188, 170] on select "Select Type In Person Video Phone Chat" at bounding box center [180, 169] width 70 height 11
select select "phone"
click at [145, 164] on select "Select Type In Person Video Phone Chat" at bounding box center [180, 169] width 70 height 11
click at [258, 195] on button "Save" at bounding box center [258, 193] width 21 height 12
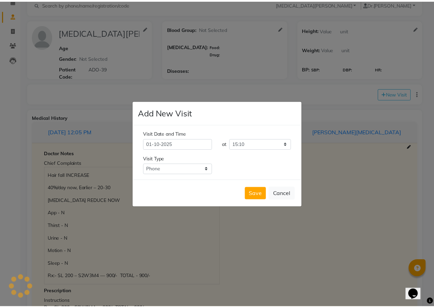
scroll to position [0, 0]
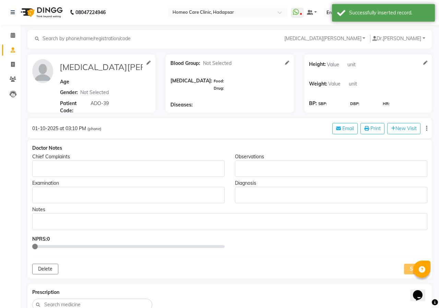
type input "[MEDICAL_DATA][PERSON_NAME]"
select select
type input "ADO-39"
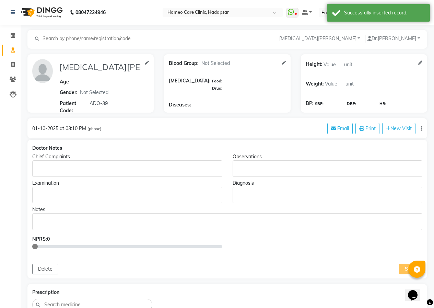
click at [138, 164] on div "Rich Text Editor, main" at bounding box center [127, 168] width 190 height 16
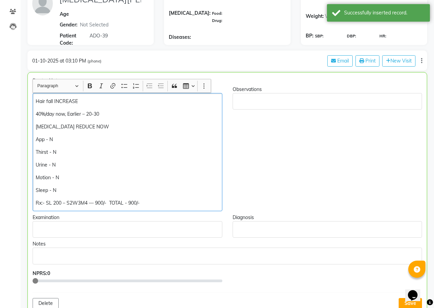
scroll to position [69, 0]
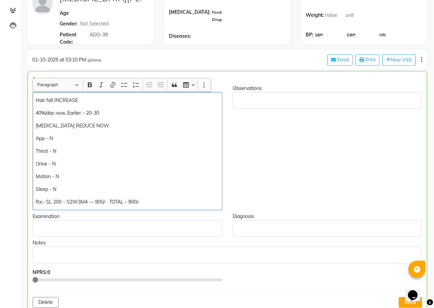
click at [83, 101] on p "Hair fall INCREASE" at bounding box center [127, 100] width 183 height 7
click at [105, 113] on p "40%/day now, Earlier – 20-30" at bounding box center [127, 112] width 183 height 7
click at [105, 114] on p "40%/day now, Earlier – 20-30" at bounding box center [127, 112] width 183 height 7
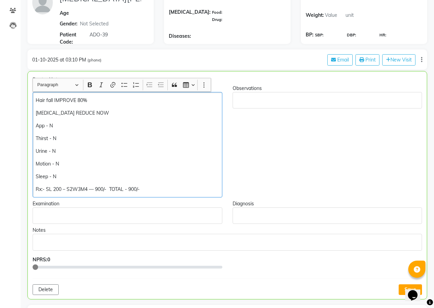
click at [104, 114] on p "[MEDICAL_DATA] REDUCE NOW" at bounding box center [127, 112] width 183 height 7
click at [61, 163] on p "Motion - N" at bounding box center [127, 163] width 183 height 7
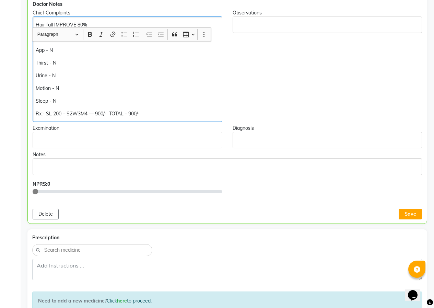
scroll to position [172, 0]
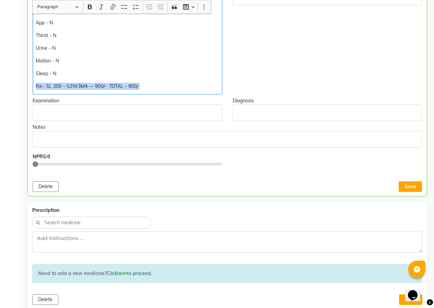
drag, startPoint x: 34, startPoint y: 86, endPoint x: 180, endPoint y: 86, distance: 145.5
click at [180, 86] on div "Hair fall IMPROVE 80% [MEDICAL_DATA] REDUCE NOW App - N Thirst - N Urine - N Mo…" at bounding box center [128, 41] width 190 height 105
copy p "Rx:- SL 200 – S2W3M4 — 900/- TOTAL - 900/-"
click at [184, 79] on div "Hair fall IMPROVE 80% [MEDICAL_DATA] REDUCE NOW App - N Thirst - N Urine - N Mo…" at bounding box center [128, 41] width 190 height 105
click at [212, 85] on p "Rx:- SL 200 – S2W3M4 — 900/- HAIRFALL CONTROL OIL 400--TOTAL - 900/-" at bounding box center [127, 86] width 183 height 7
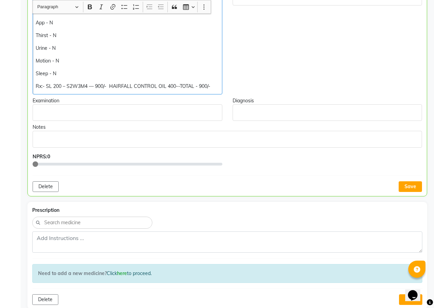
click at [169, 85] on p "Rx:- SL 200 – S2W3M4 — 900/- HAIRFALL CONTROL OIL 400--TOTAL - 900/-" at bounding box center [127, 86] width 183 height 7
click at [97, 86] on p "Rx:- SL 200 – S2W3M4 — 900/- HAIRFALL CONTROL OIL 600--TOTAL - 900/-" at bounding box center [127, 86] width 183 height 7
click at [207, 85] on p "Rx:- SL 200 – S2W3M4 — 900/- HAIRFALL CONTROL OIL 600--TOTAL - 900/-" at bounding box center [127, 86] width 183 height 7
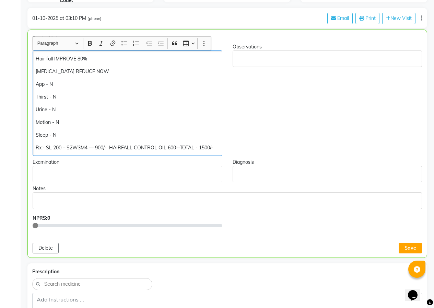
scroll to position [103, 0]
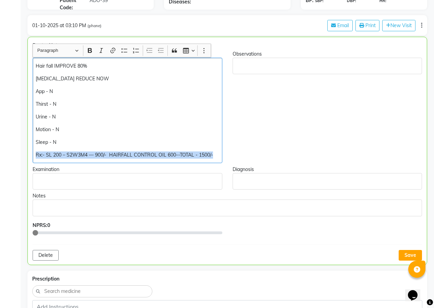
drag, startPoint x: 33, startPoint y: 155, endPoint x: 213, endPoint y: 158, distance: 179.8
click at [213, 158] on div "Hair fall IMPROVE 80% [MEDICAL_DATA] REDUCE NOW App - N Thirst - N Urine - N Mo…" at bounding box center [128, 110] width 190 height 105
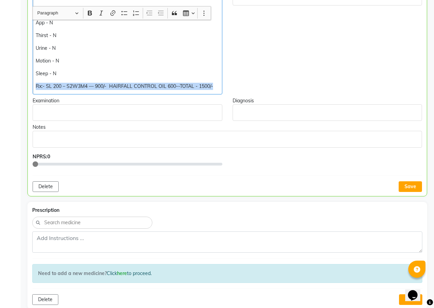
scroll to position [275, 0]
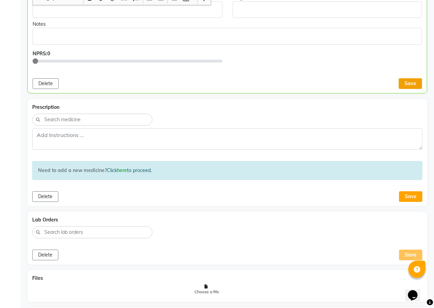
click at [406, 81] on button "Save" at bounding box center [410, 83] width 23 height 11
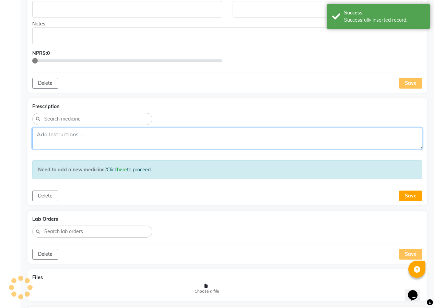
click at [235, 142] on textarea at bounding box center [227, 138] width 390 height 21
paste textarea "Rx:- SL 200 – S2W3M4 — 900/- HAIRFALL CONTROL OIL 600--TOTAL - 1500/-"
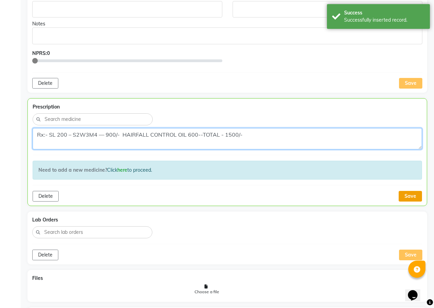
type textarea "Rx:- SL 200 – S2W3M4 — 900/- HAIRFALL CONTROL OIL 600--TOTAL - 1500/-"
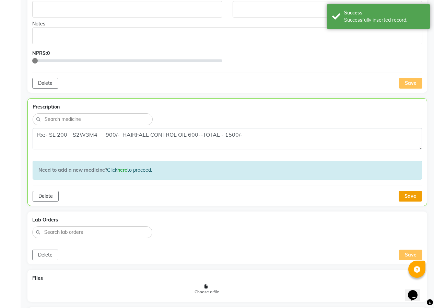
click at [411, 199] on button "Save" at bounding box center [410, 196] width 23 height 11
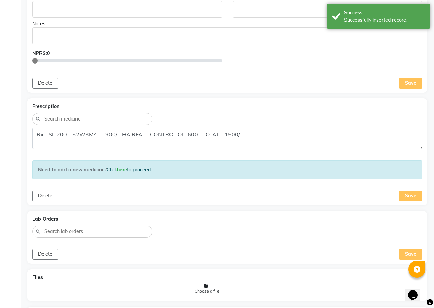
scroll to position [377, 0]
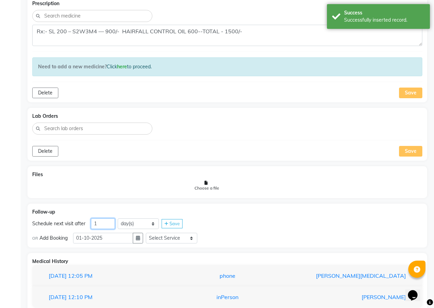
click at [103, 220] on input "1" at bounding box center [103, 223] width 24 height 11
type input "20"
click at [186, 241] on select "Select Service In Person - Consultation Online - Follow Up Online - Consultatio…" at bounding box center [171, 238] width 51 height 11
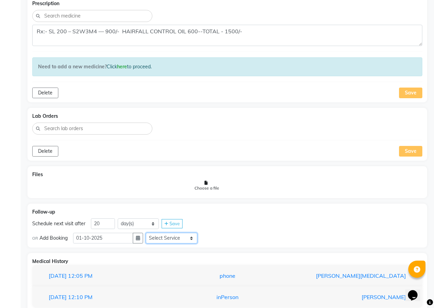
select select "981031"
click at [149, 233] on select "Select Service In Person - Consultation Online - Follow Up Online - Consultatio…" at bounding box center [171, 238] width 51 height 11
click at [172, 224] on span "Save" at bounding box center [175, 223] width 10 height 5
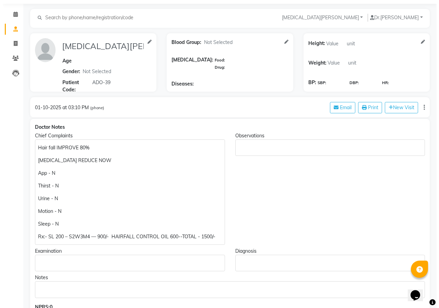
scroll to position [0, 0]
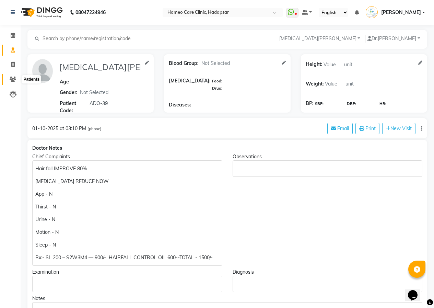
click at [10, 79] on icon at bounding box center [13, 79] width 7 height 5
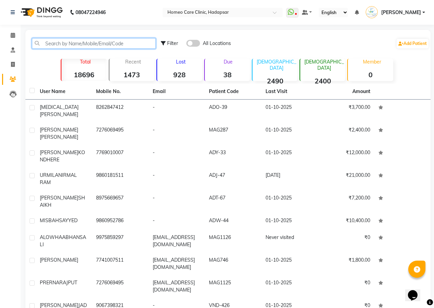
click at [78, 44] on input "text" at bounding box center [94, 43] width 124 height 11
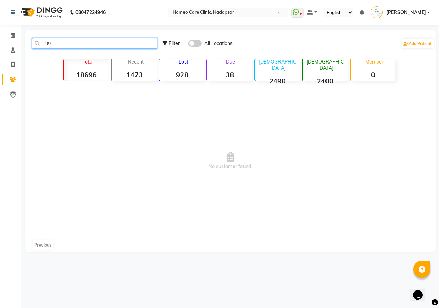
type input "9"
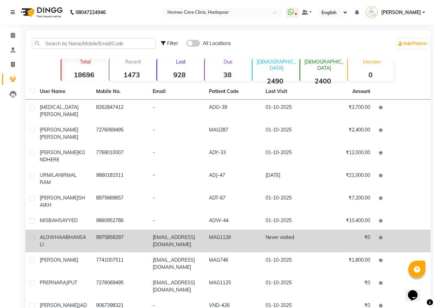
click at [100, 231] on td "9975859297" at bounding box center [120, 241] width 56 height 23
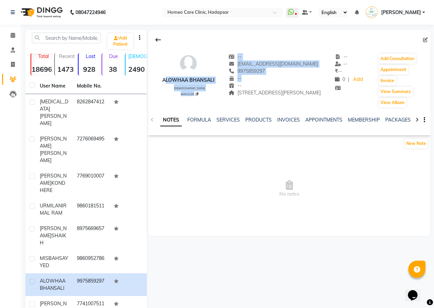
drag, startPoint x: 168, startPoint y: 80, endPoint x: 215, endPoint y: 83, distance: 47.1
click at [215, 83] on div "ALOWHAA BHANSALI [DEMOGRAPHIC_DATA] MAG1126 -- [EMAIL_ADDRESS][DOMAIN_NAME] 997…" at bounding box center [289, 77] width 282 height 62
drag, startPoint x: 208, startPoint y: 92, endPoint x: 199, endPoint y: 86, distance: 11.1
click at [208, 92] on div "MAG1126" at bounding box center [189, 93] width 49 height 5
click at [166, 91] on div "ALOWHAA BHANSALI [DEMOGRAPHIC_DATA] MAG1126" at bounding box center [188, 80] width 52 height 55
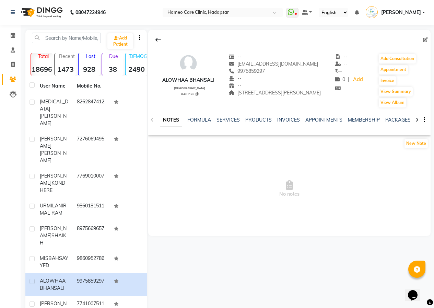
click at [162, 80] on div "ALOWHAA BHANSALI" at bounding box center [188, 80] width 52 height 7
drag, startPoint x: 168, startPoint y: 80, endPoint x: 198, endPoint y: 81, distance: 30.6
click at [198, 81] on div "ALOWHAA BHANSALI" at bounding box center [188, 80] width 52 height 7
click at [415, 119] on div at bounding box center [417, 119] width 8 height 13
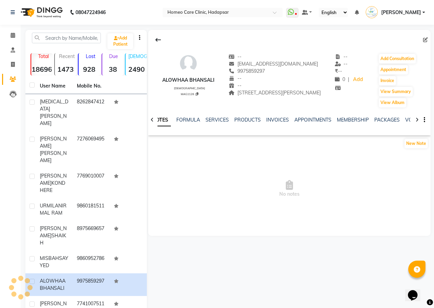
click at [416, 120] on icon at bounding box center [417, 119] width 3 height 5
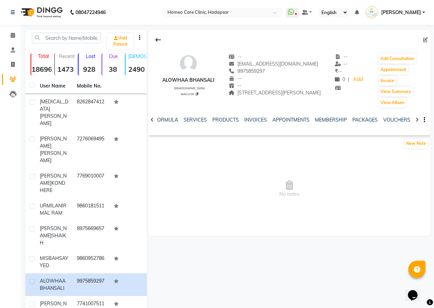
click at [416, 120] on icon at bounding box center [417, 119] width 3 height 5
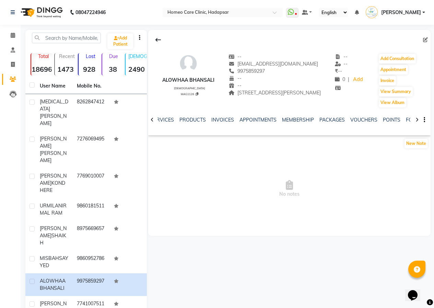
click at [417, 120] on icon at bounding box center [417, 119] width 3 height 5
click at [400, 120] on link "FORMS" at bounding box center [403, 120] width 17 height 6
click at [187, 142] on button "Request New Form" at bounding box center [172, 143] width 49 height 11
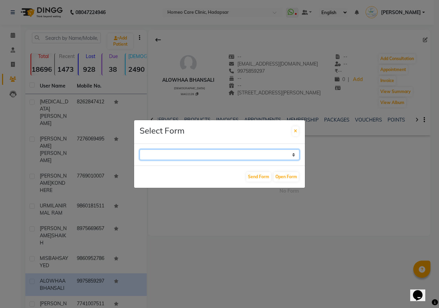
click at [172, 158] on select "Case Taking Form" at bounding box center [220, 154] width 160 height 11
select select "196"
click at [140, 149] on select "Case Taking Form" at bounding box center [220, 154] width 160 height 11
click at [174, 166] on div "Send Form Open Form" at bounding box center [219, 176] width 171 height 22
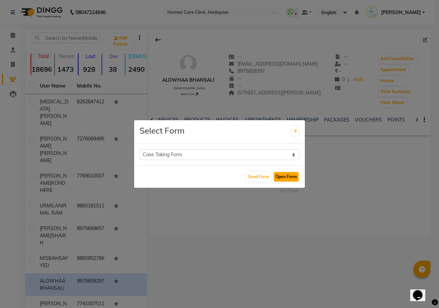
click at [288, 179] on button "Open Form" at bounding box center [286, 177] width 25 height 10
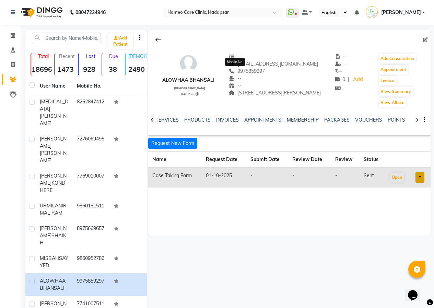
click at [229, 71] on span "9975859297" at bounding box center [247, 71] width 36 height 6
drag, startPoint x: 227, startPoint y: 71, endPoint x: 248, endPoint y: 71, distance: 21.3
click at [248, 71] on span "9975859297" at bounding box center [247, 71] width 36 height 6
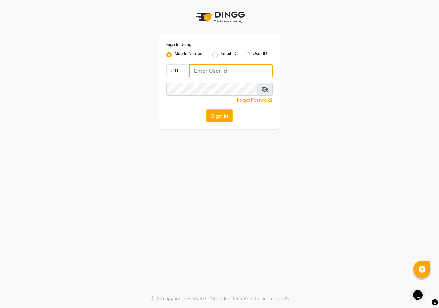
click at [202, 69] on input "Username" at bounding box center [230, 70] width 83 height 13
type input "9359245121"
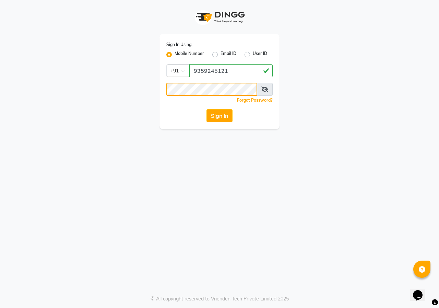
click at [207, 109] on button "Sign In" at bounding box center [220, 115] width 26 height 13
